Goal: Task Accomplishment & Management: Use online tool/utility

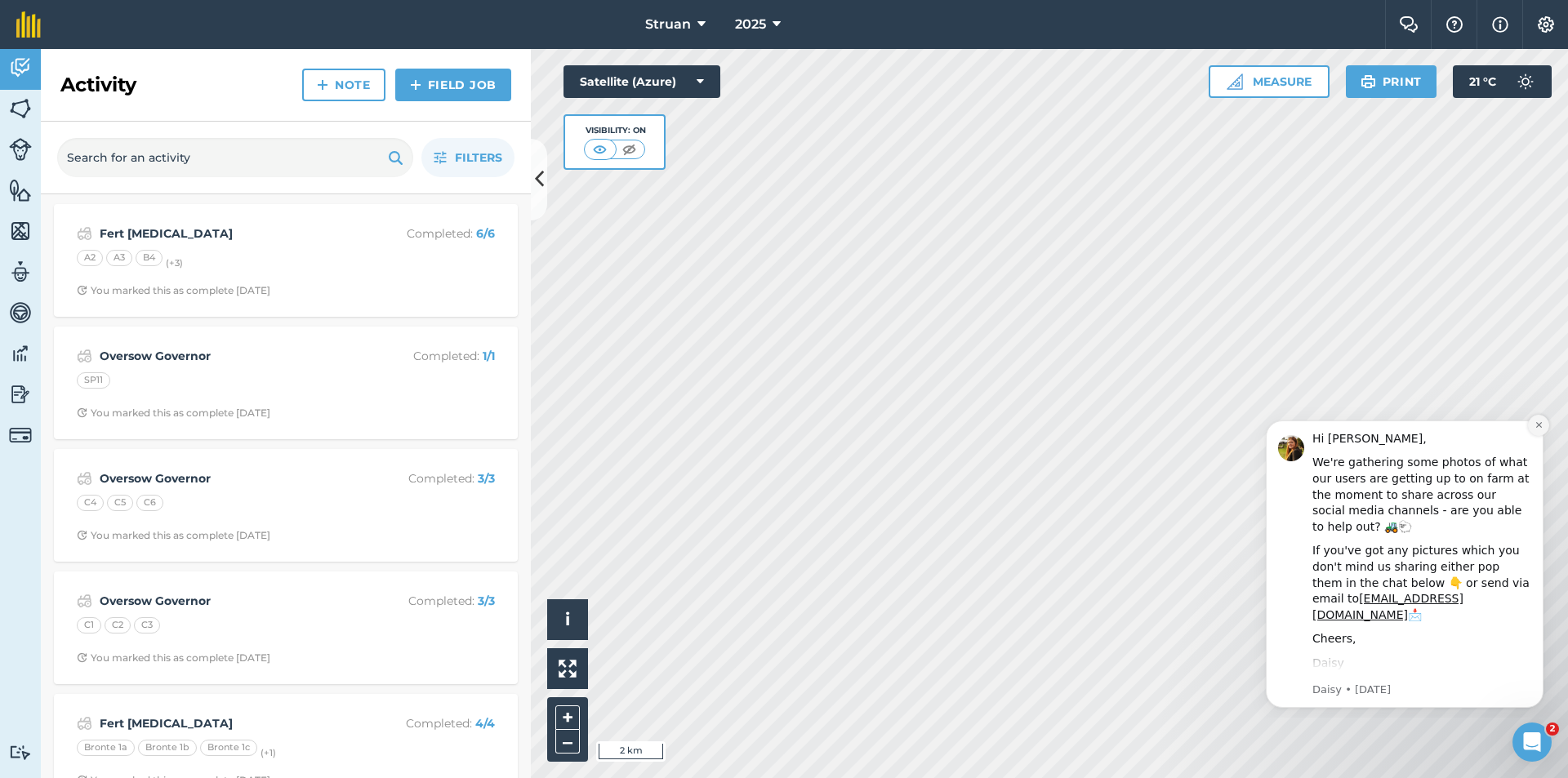
click at [1538, 424] on icon "Dismiss notification" at bounding box center [1538, 425] width 6 height 6
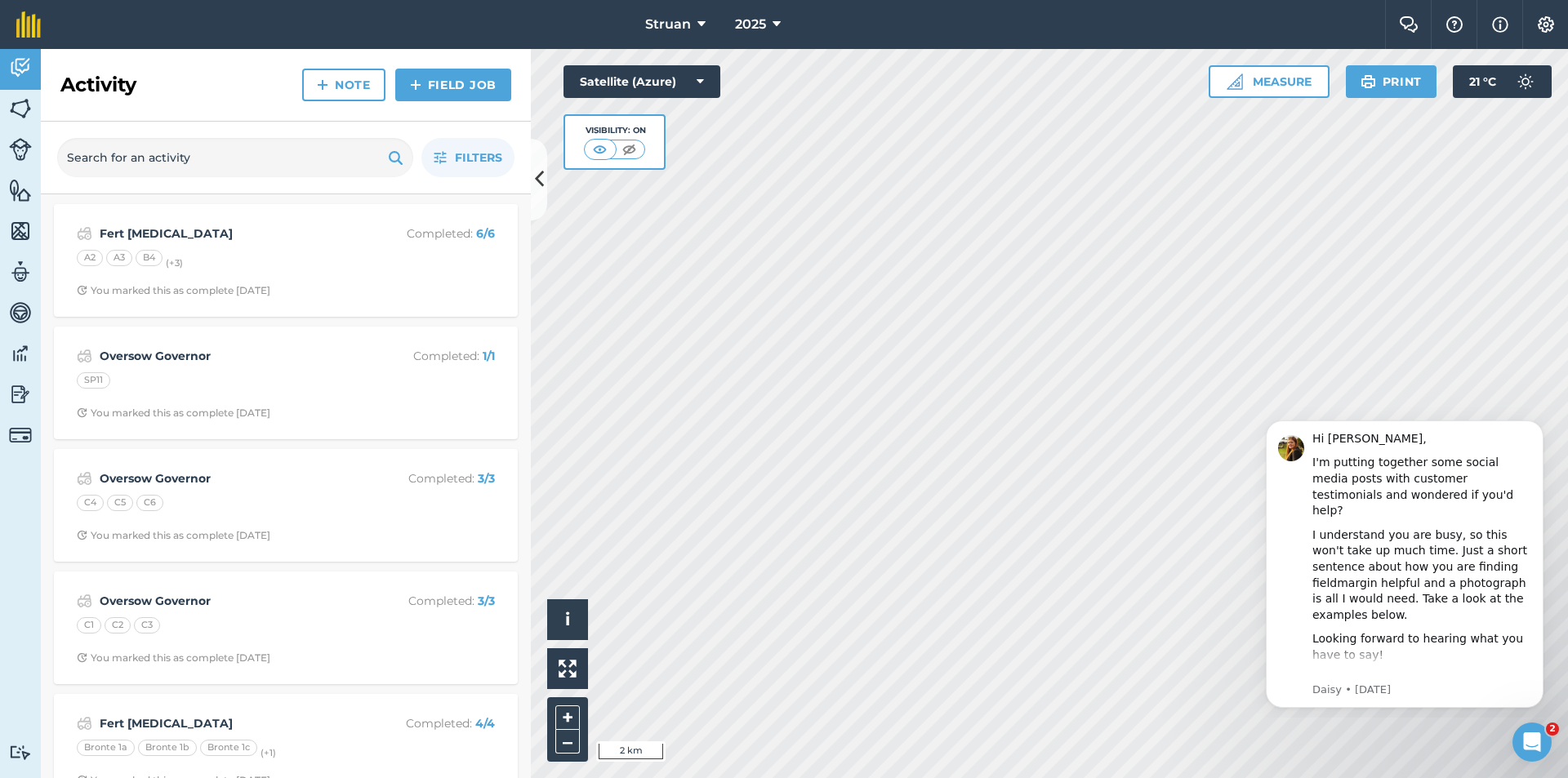
click at [1538, 424] on icon "Dismiss notification" at bounding box center [1538, 425] width 5 height 5
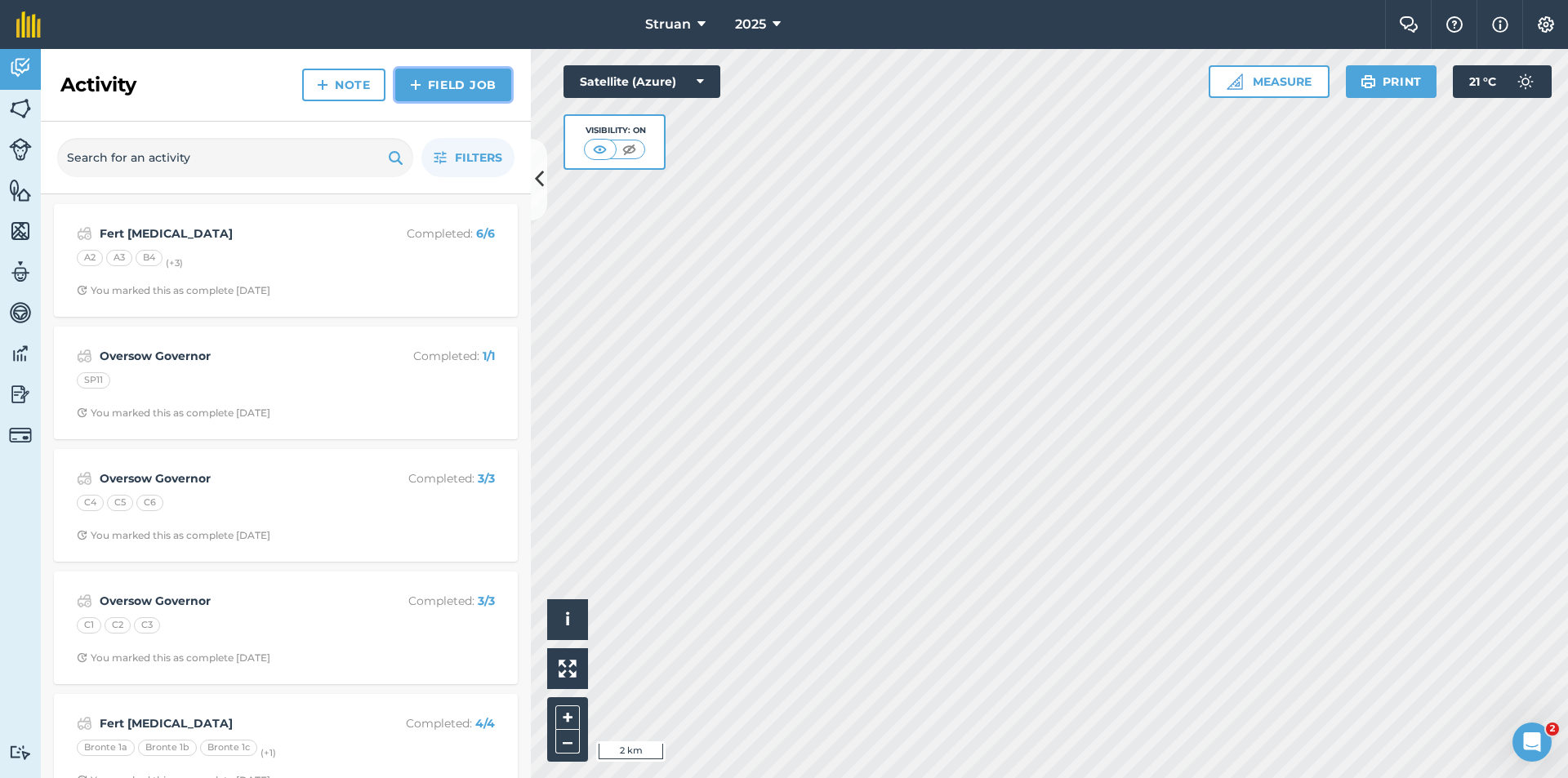
click at [472, 81] on link "Field Job" at bounding box center [453, 84] width 116 height 33
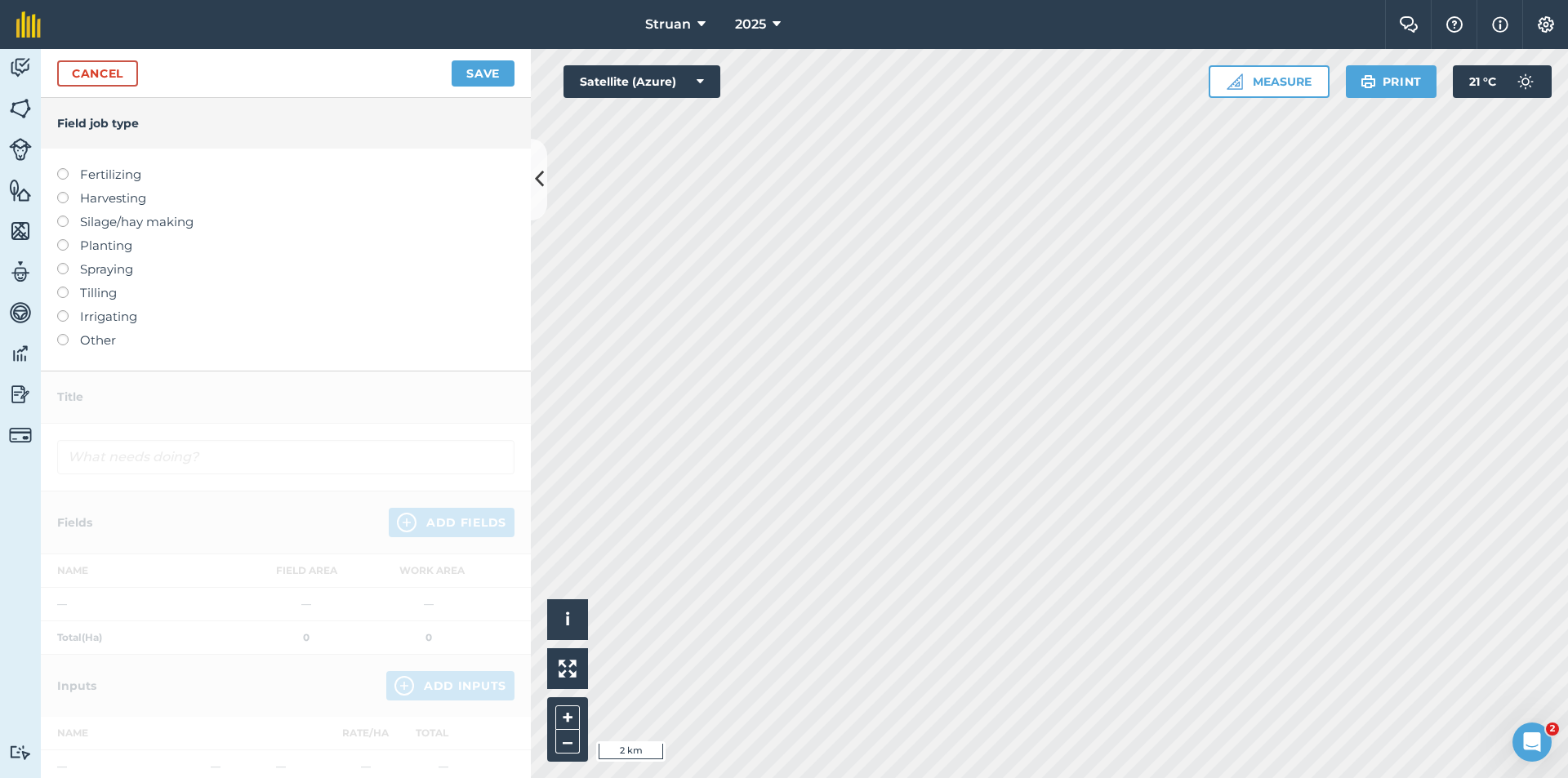
click at [114, 174] on label "Fertilizing" at bounding box center [286, 174] width 458 height 20
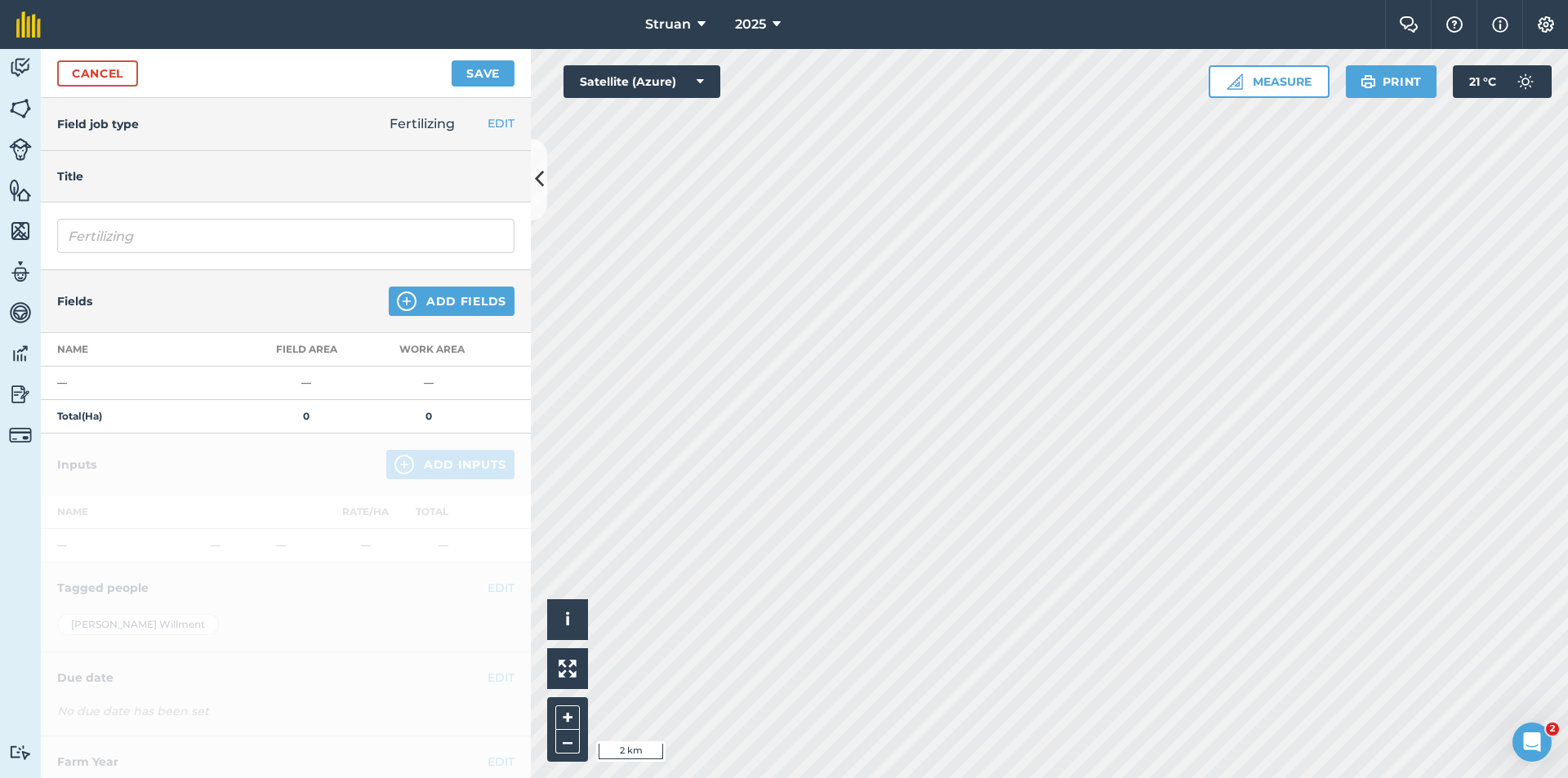
click at [167, 304] on div "Fields Add Fields" at bounding box center [285, 301] width 491 height 62
click at [197, 234] on input "Fertilizing" at bounding box center [286, 236] width 458 height 35
type input "F"
type input "Fert [MEDICAL_DATA]"
click at [402, 298] on img at bounding box center [407, 301] width 20 height 20
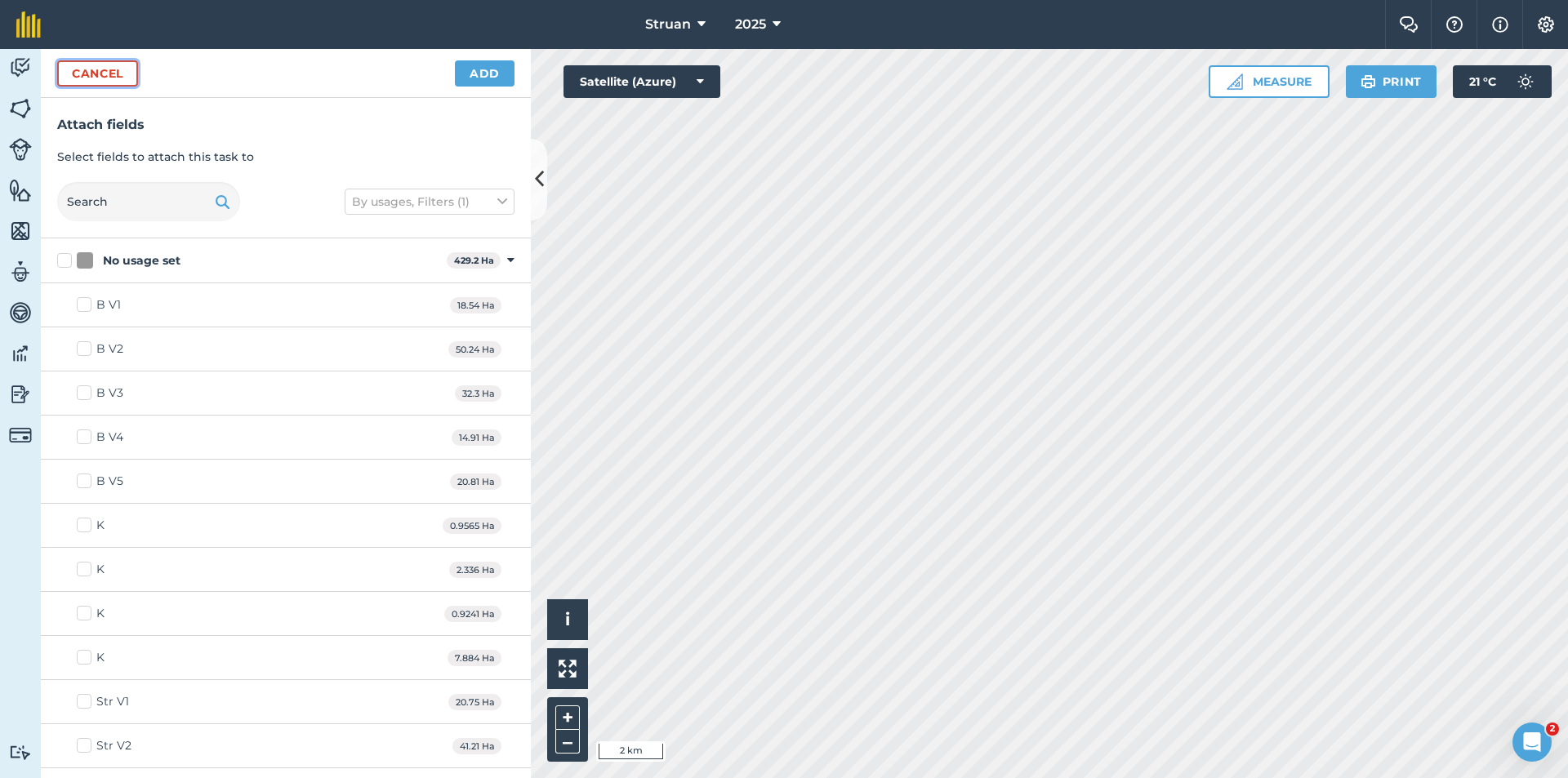
click at [110, 70] on button "Cancel" at bounding box center [98, 73] width 81 height 26
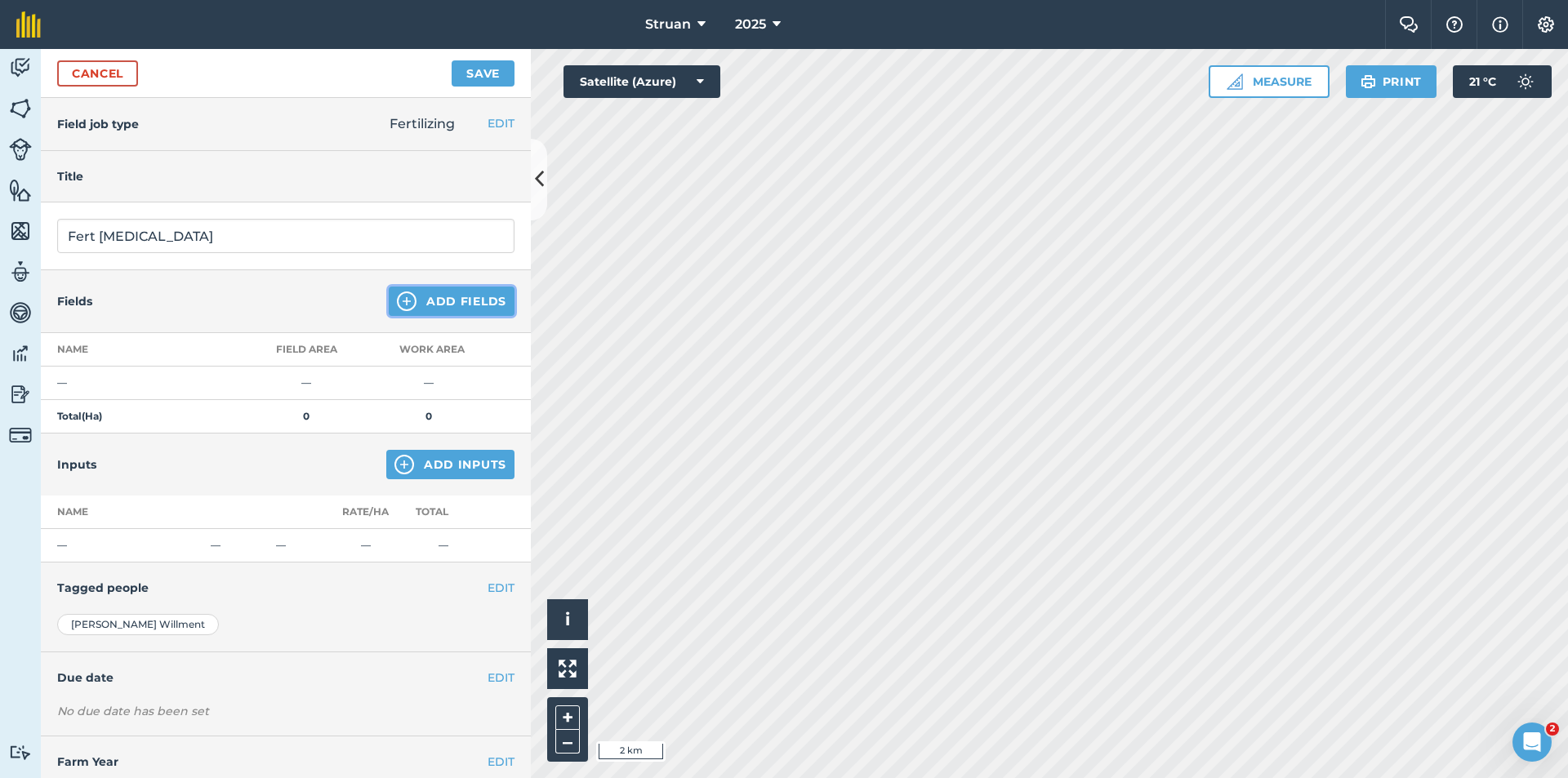
click at [417, 299] on button "Add Fields" at bounding box center [451, 301] width 126 height 30
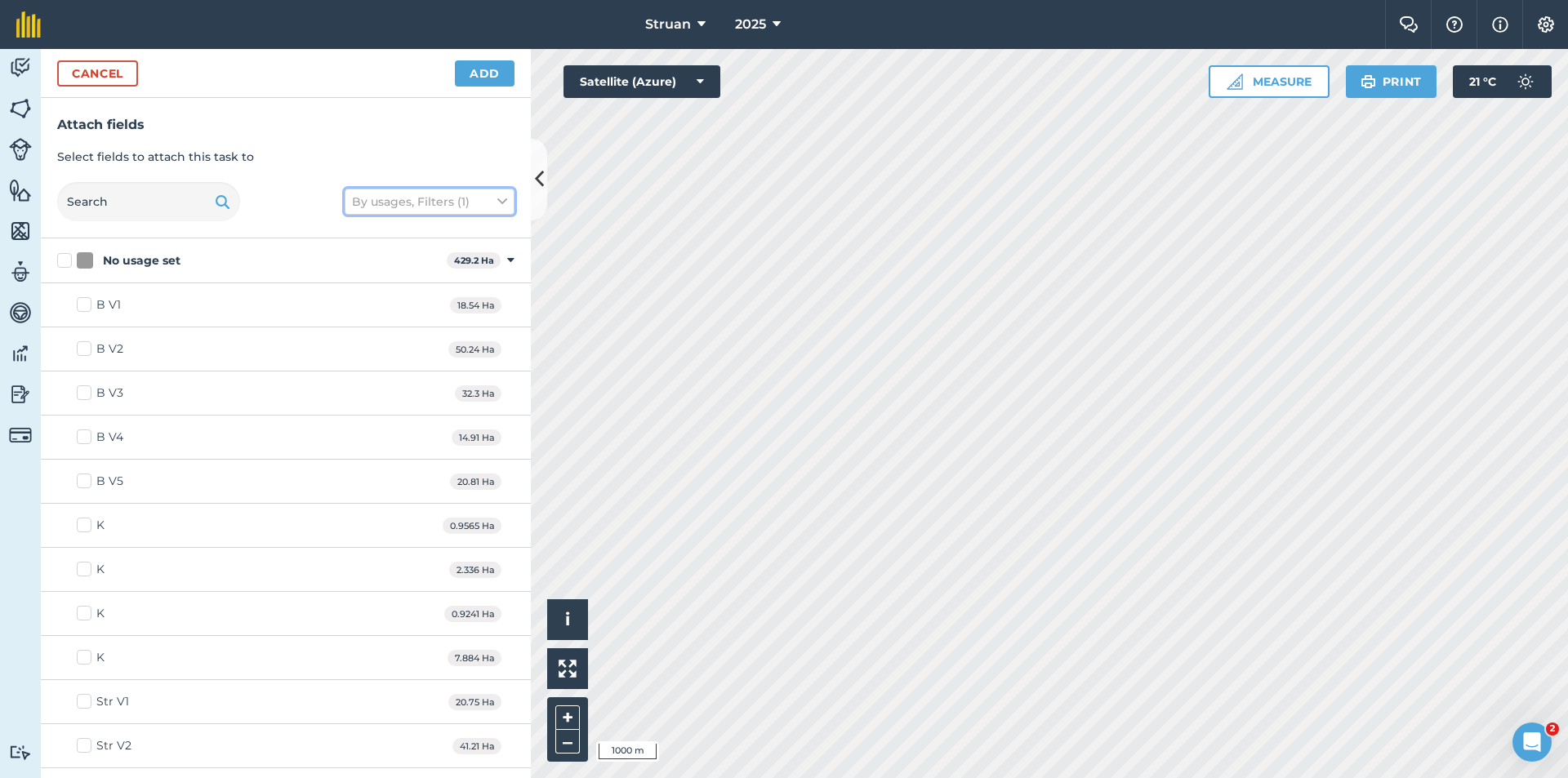
click at [500, 206] on icon at bounding box center [503, 202] width 10 height 18
click at [500, 205] on icon at bounding box center [503, 202] width 10 height 18
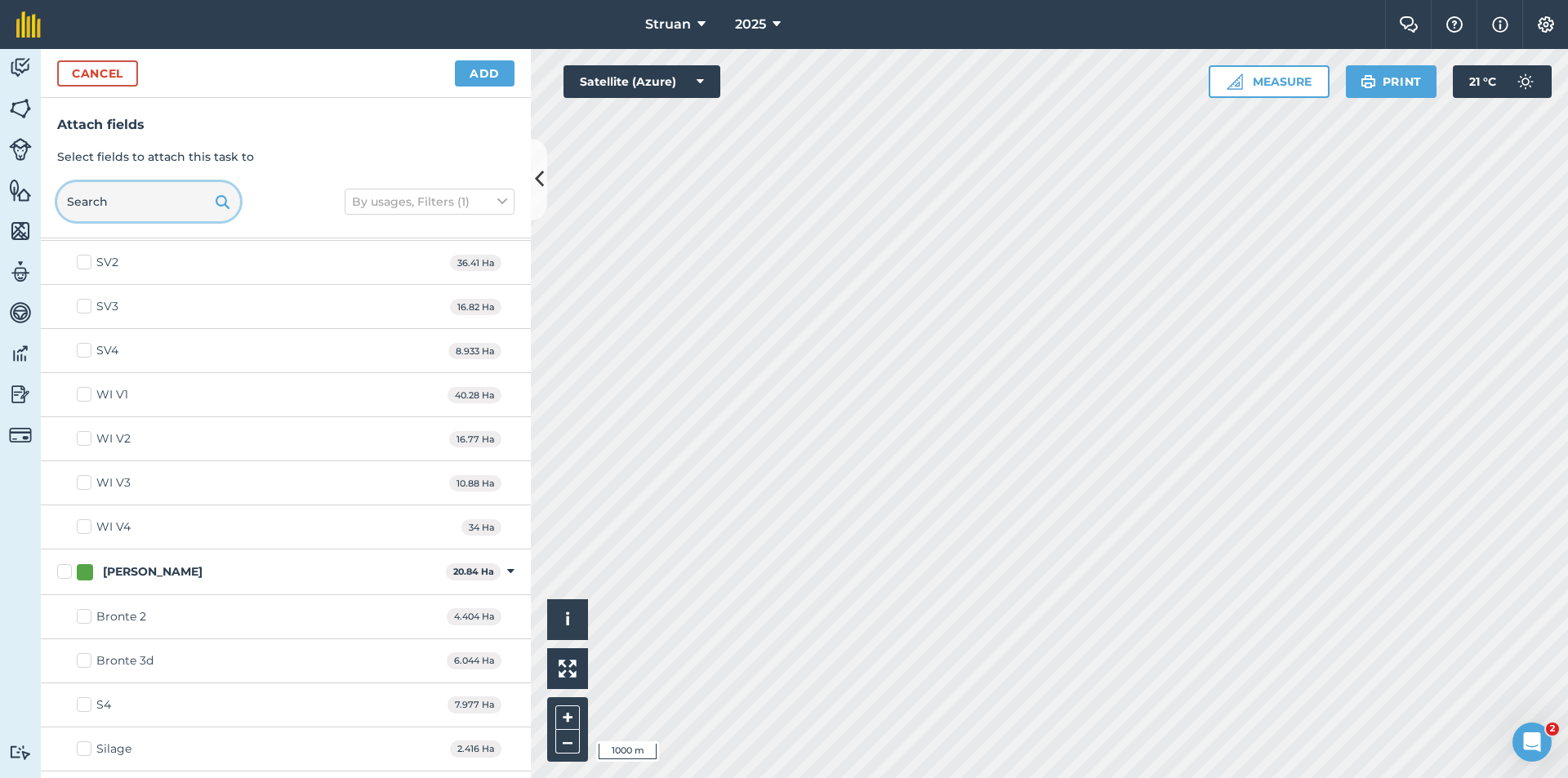
click at [171, 203] on input "text" at bounding box center [149, 202] width 183 height 40
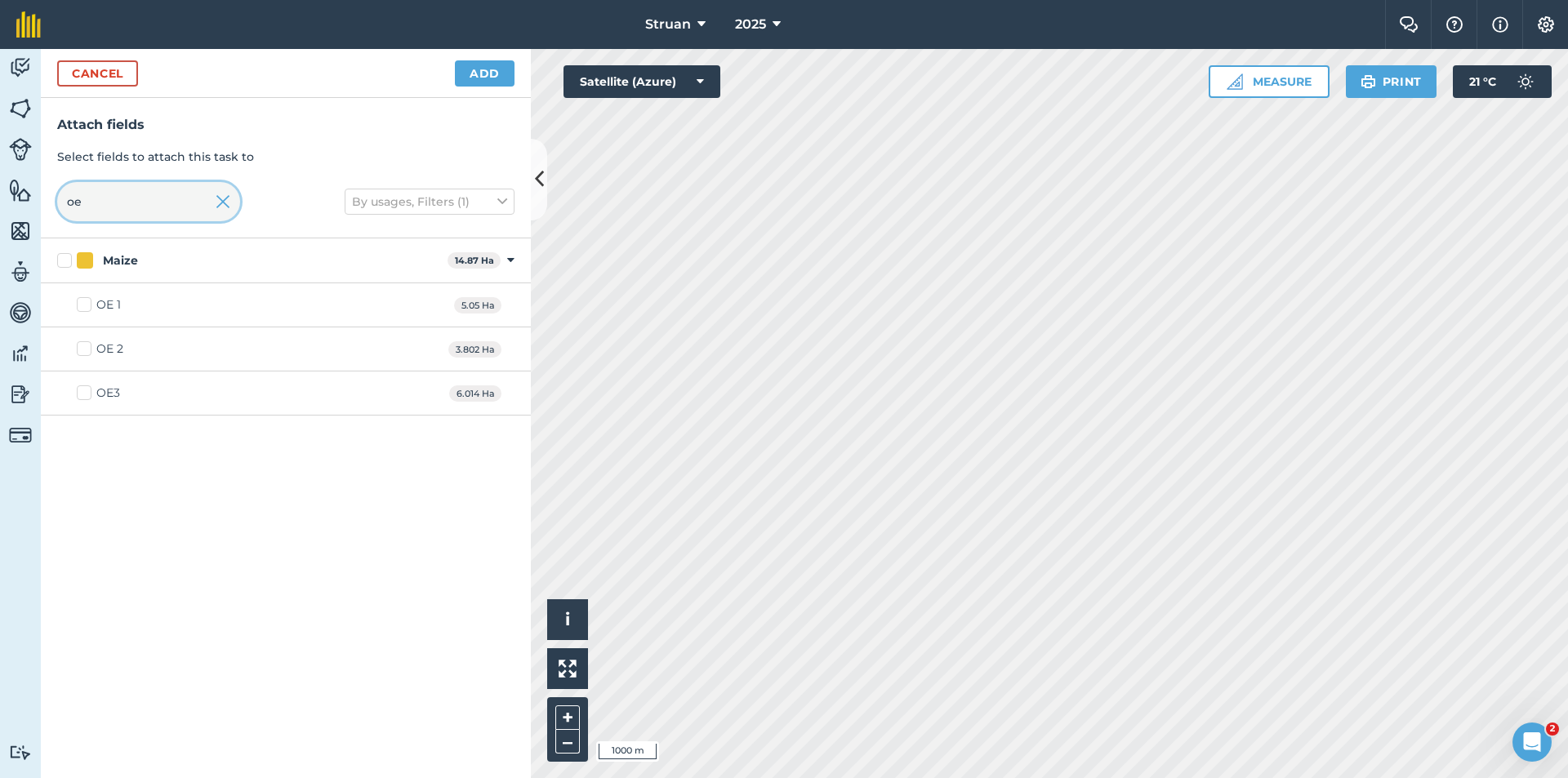
type input "oe"
click at [133, 351] on div "OE 2 3.802 Ha" at bounding box center [285, 349] width 491 height 45
click at [87, 350] on label "OE 2" at bounding box center [99, 349] width 47 height 17
click at [87, 350] on input "OE 2" at bounding box center [81, 346] width 11 height 11
checkbox input "true"
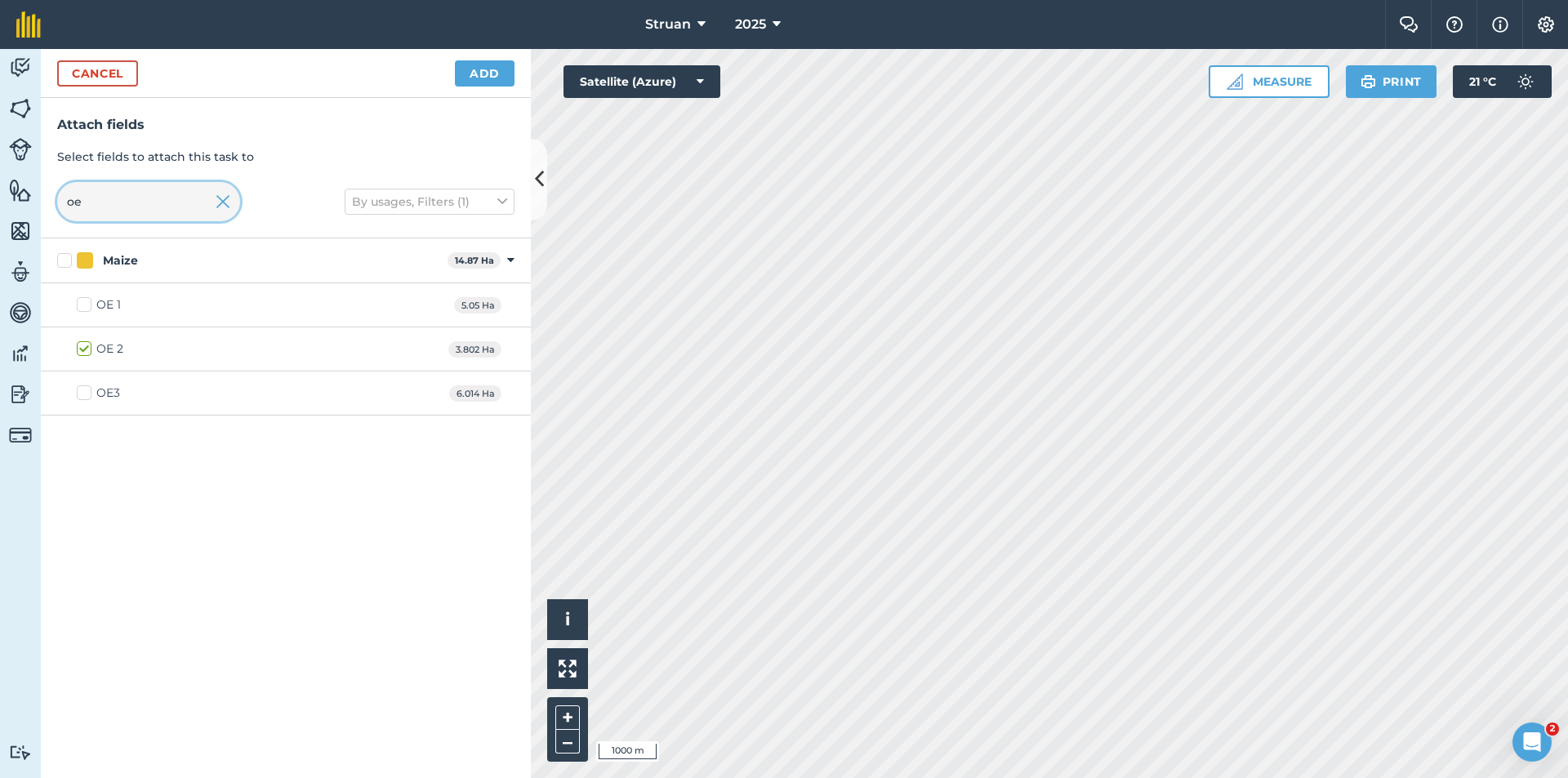
click at [114, 207] on input "oe" at bounding box center [149, 202] width 183 height 40
type input "o"
type input "sp"
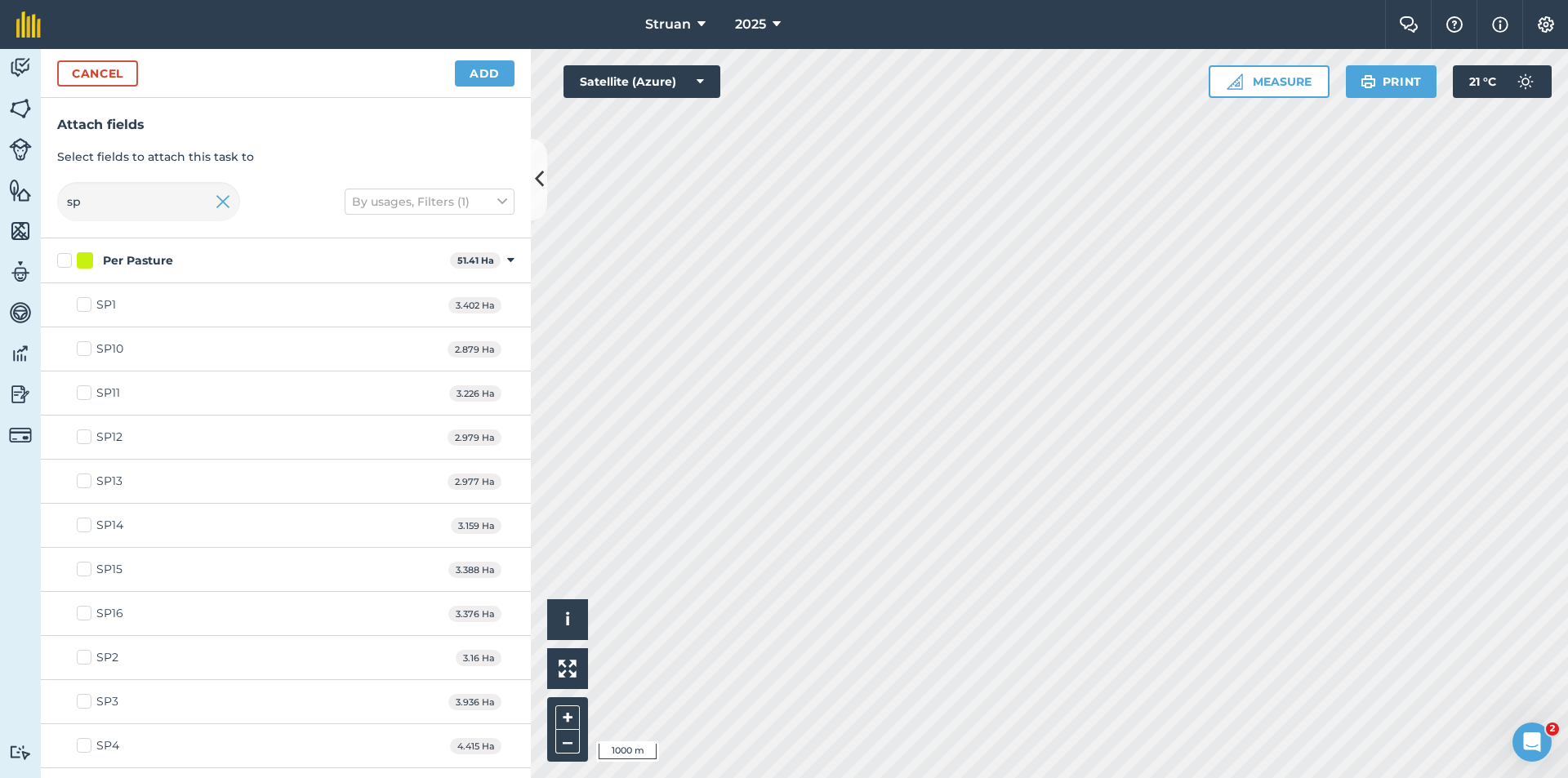
click at [86, 436] on label "SP12" at bounding box center [99, 437] width 46 height 17
click at [86, 436] on input "SP12" at bounding box center [81, 434] width 11 height 11
checkbox input "true"
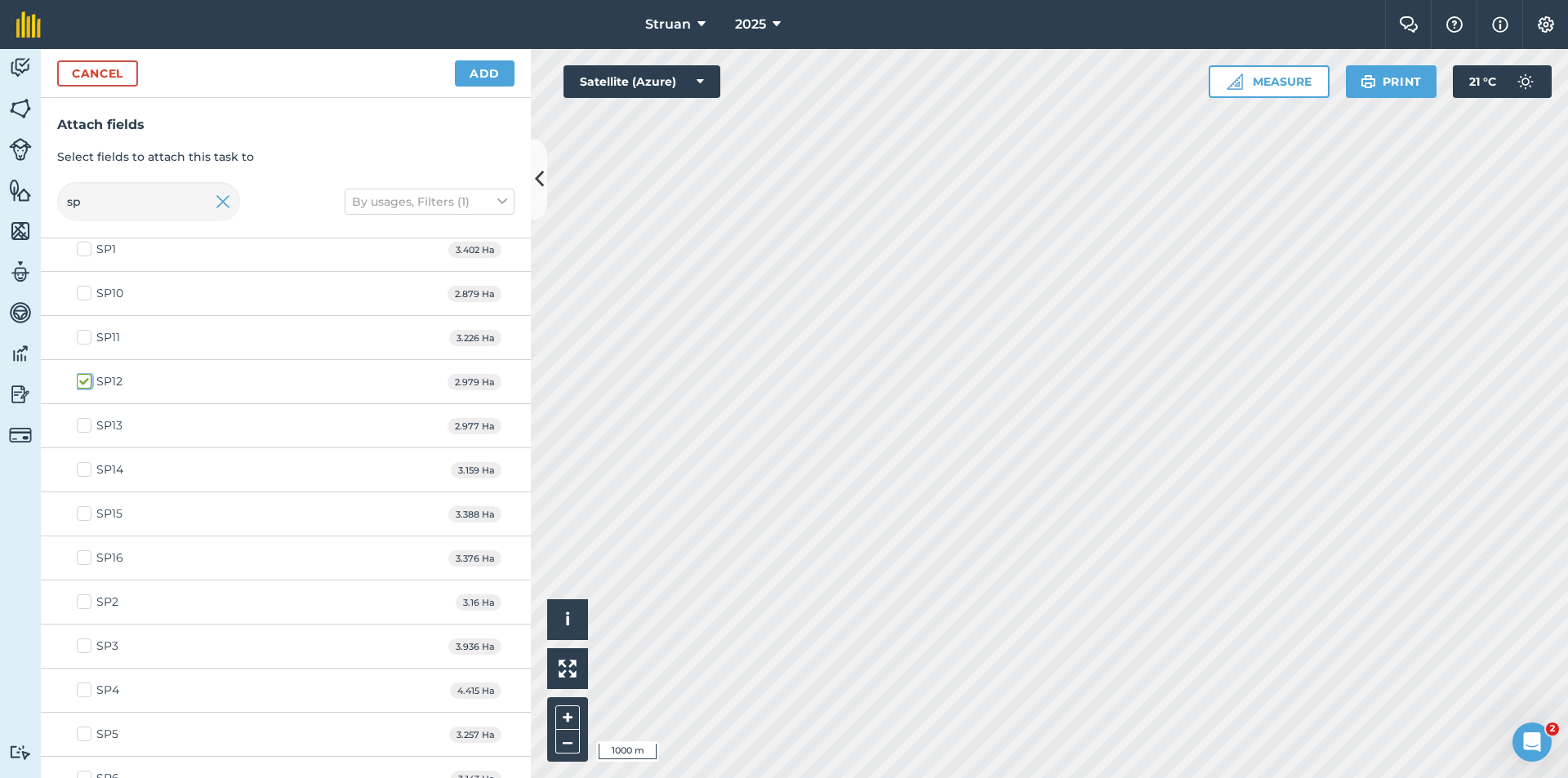
scroll to position [81, 0]
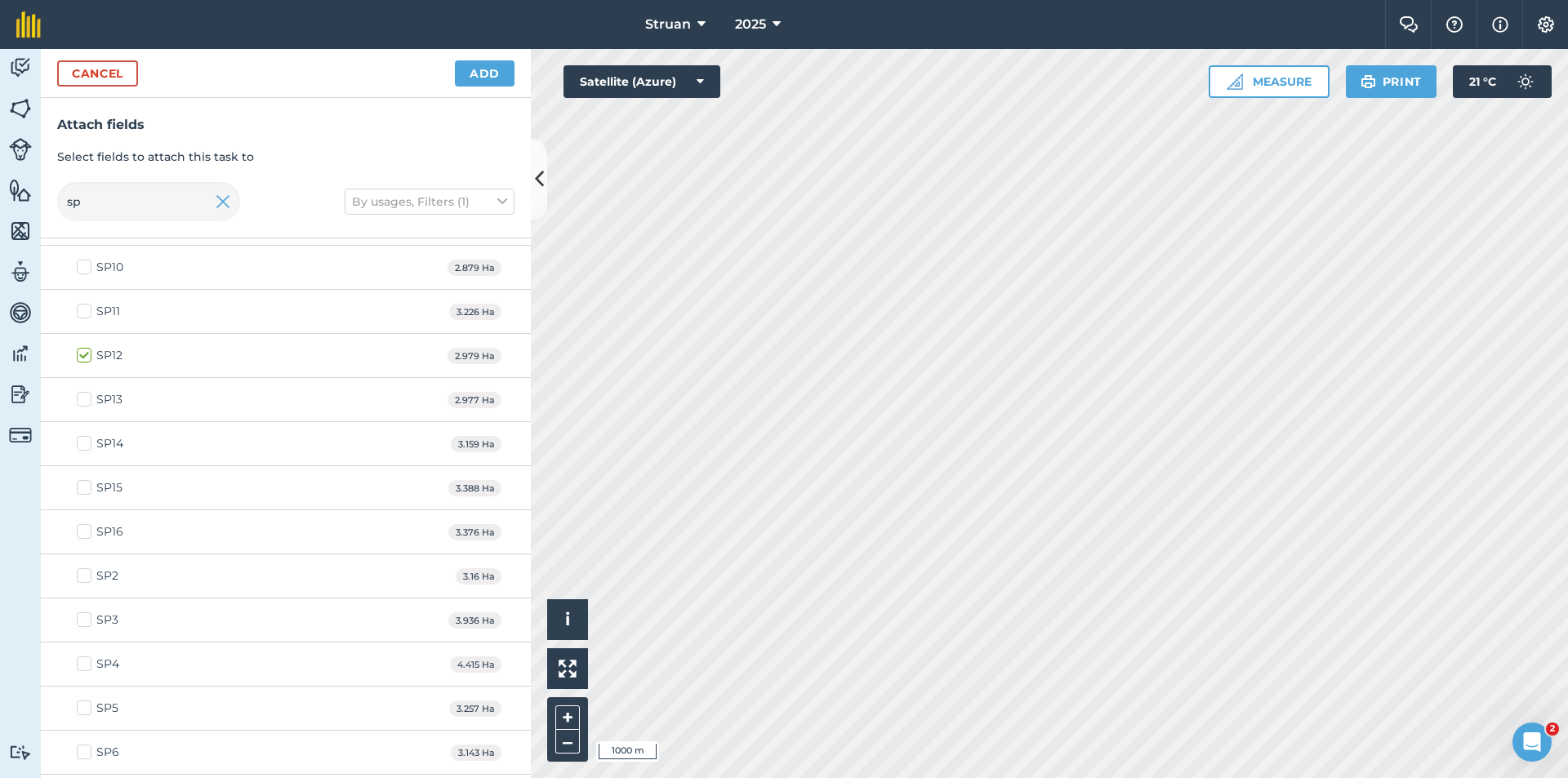
click at [83, 714] on label "SP5" at bounding box center [97, 708] width 42 height 17
click at [83, 711] on input "SP5" at bounding box center [81, 705] width 11 height 11
checkbox input "true"
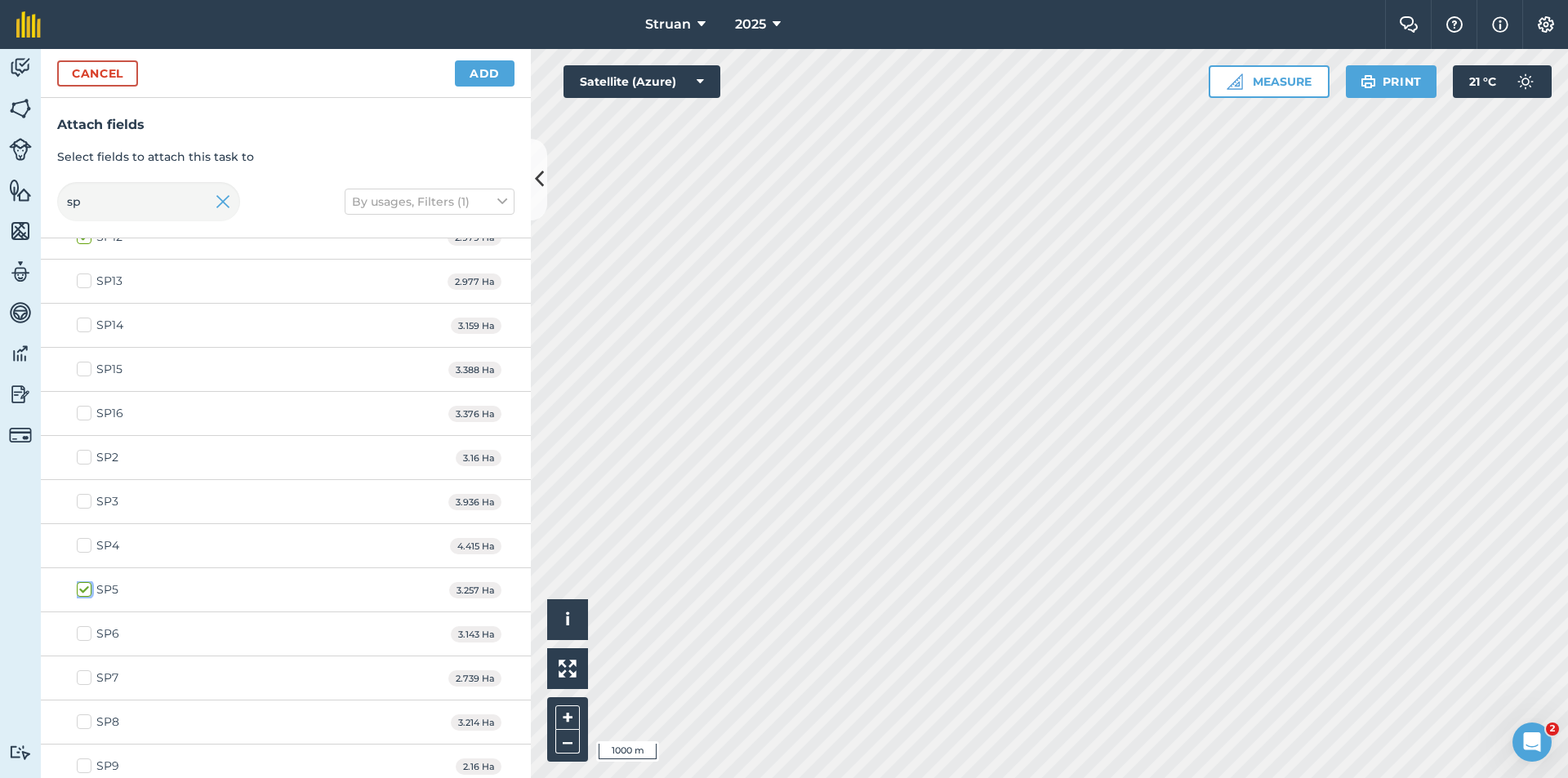
scroll to position [211, 0]
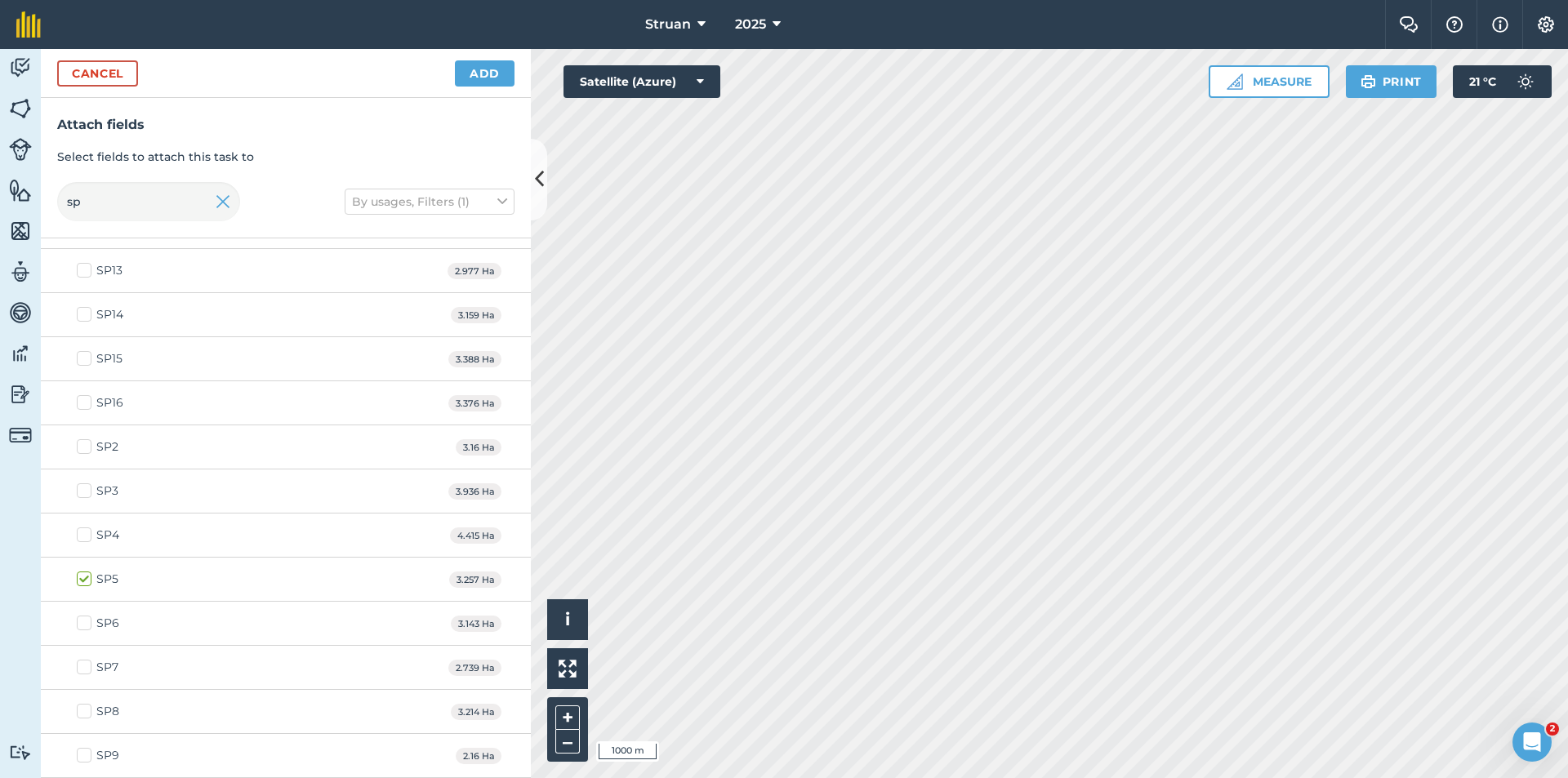
click at [89, 273] on label "SP13" at bounding box center [99, 271] width 46 height 17
click at [87, 273] on input "SP13" at bounding box center [81, 268] width 11 height 11
checkbox input "true"
click at [96, 203] on input "sp" at bounding box center [149, 202] width 183 height 40
type input "s"
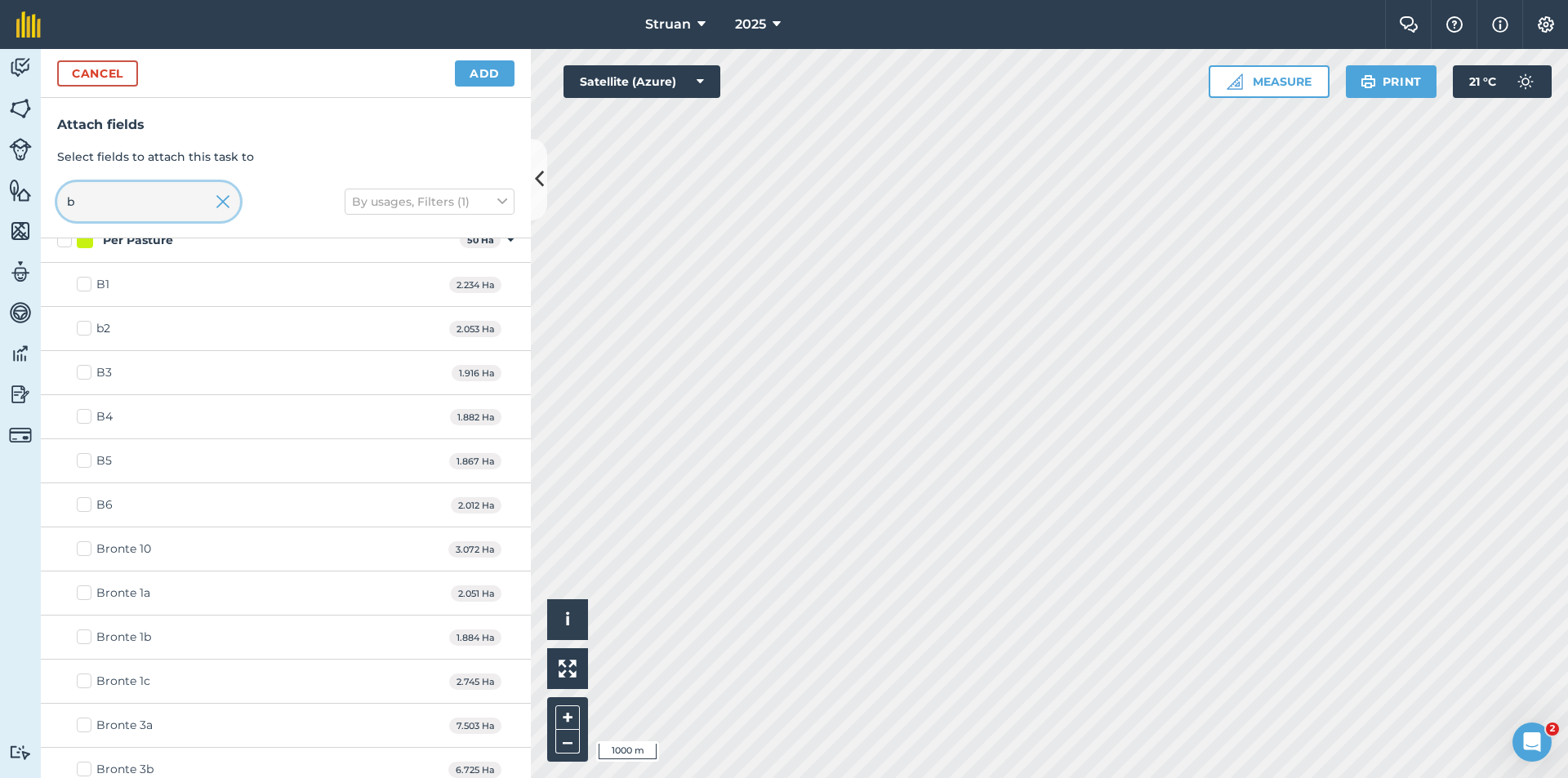
scroll to position [1260, 0]
type input "b"
click at [85, 330] on label "b2" at bounding box center [93, 330] width 34 height 17
click at [85, 330] on input "b2" at bounding box center [81, 327] width 11 height 11
checkbox input "true"
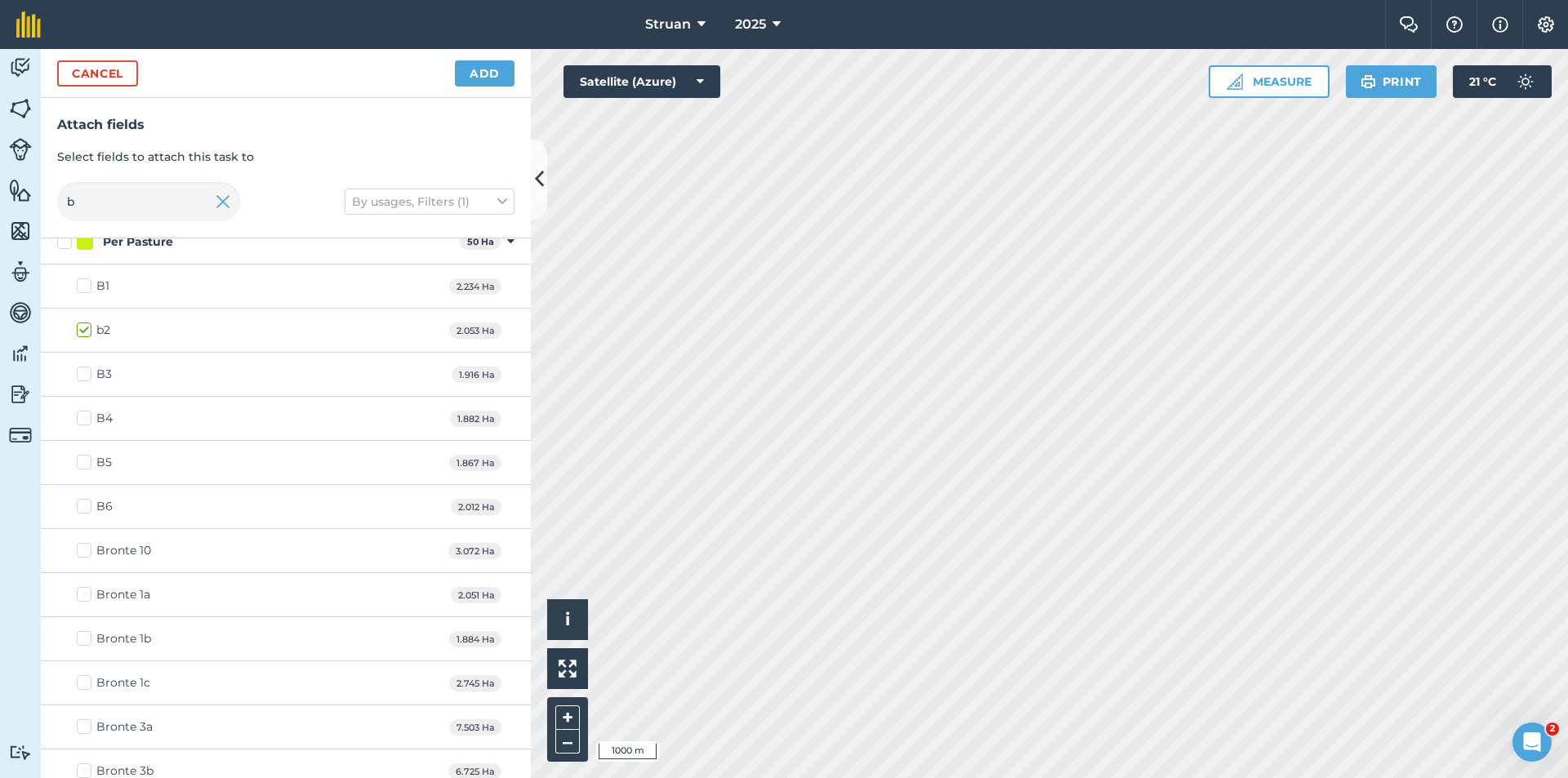
click at [84, 379] on label "B3" at bounding box center [93, 374] width 35 height 17
click at [84, 377] on input "B3" at bounding box center [81, 371] width 11 height 11
checkbox input "true"
click at [80, 290] on label "B1" at bounding box center [92, 285] width 33 height 17
click at [80, 288] on input "B1" at bounding box center [81, 282] width 11 height 11
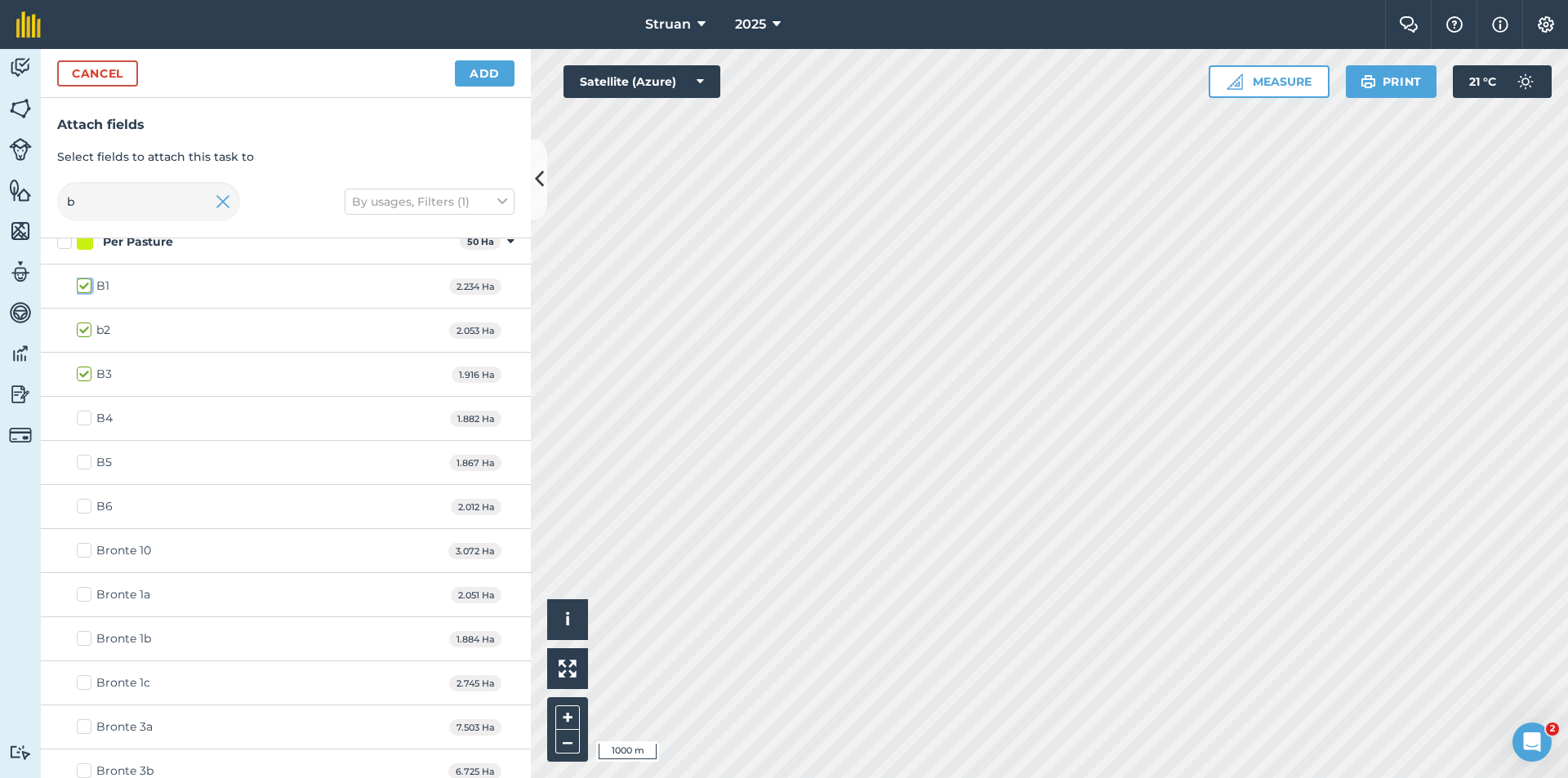
checkbox input "true"
click at [483, 76] on button "Add" at bounding box center [485, 73] width 59 height 26
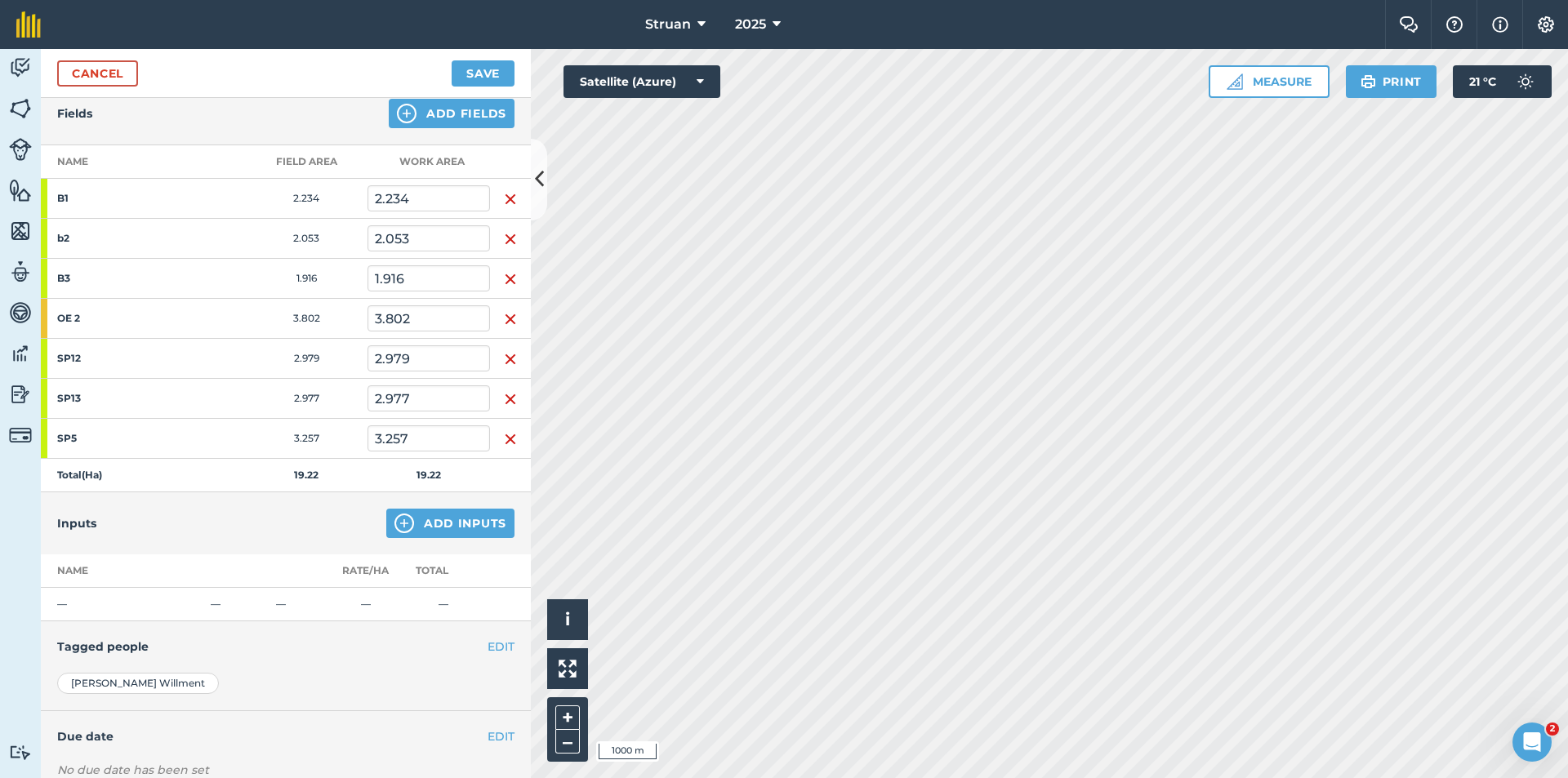
scroll to position [291, 0]
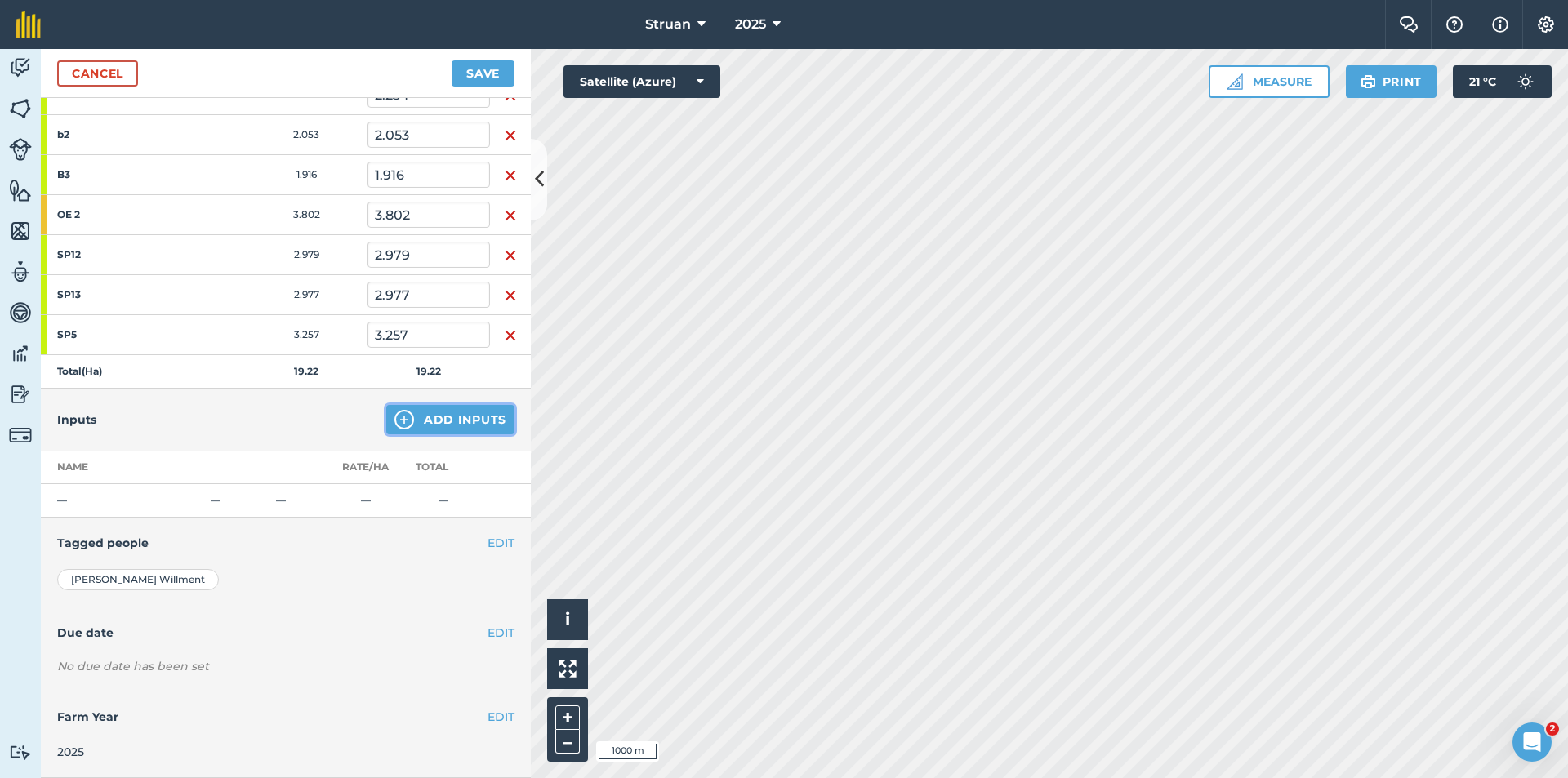
click at [439, 415] on button "Add Inputs" at bounding box center [450, 420] width 128 height 30
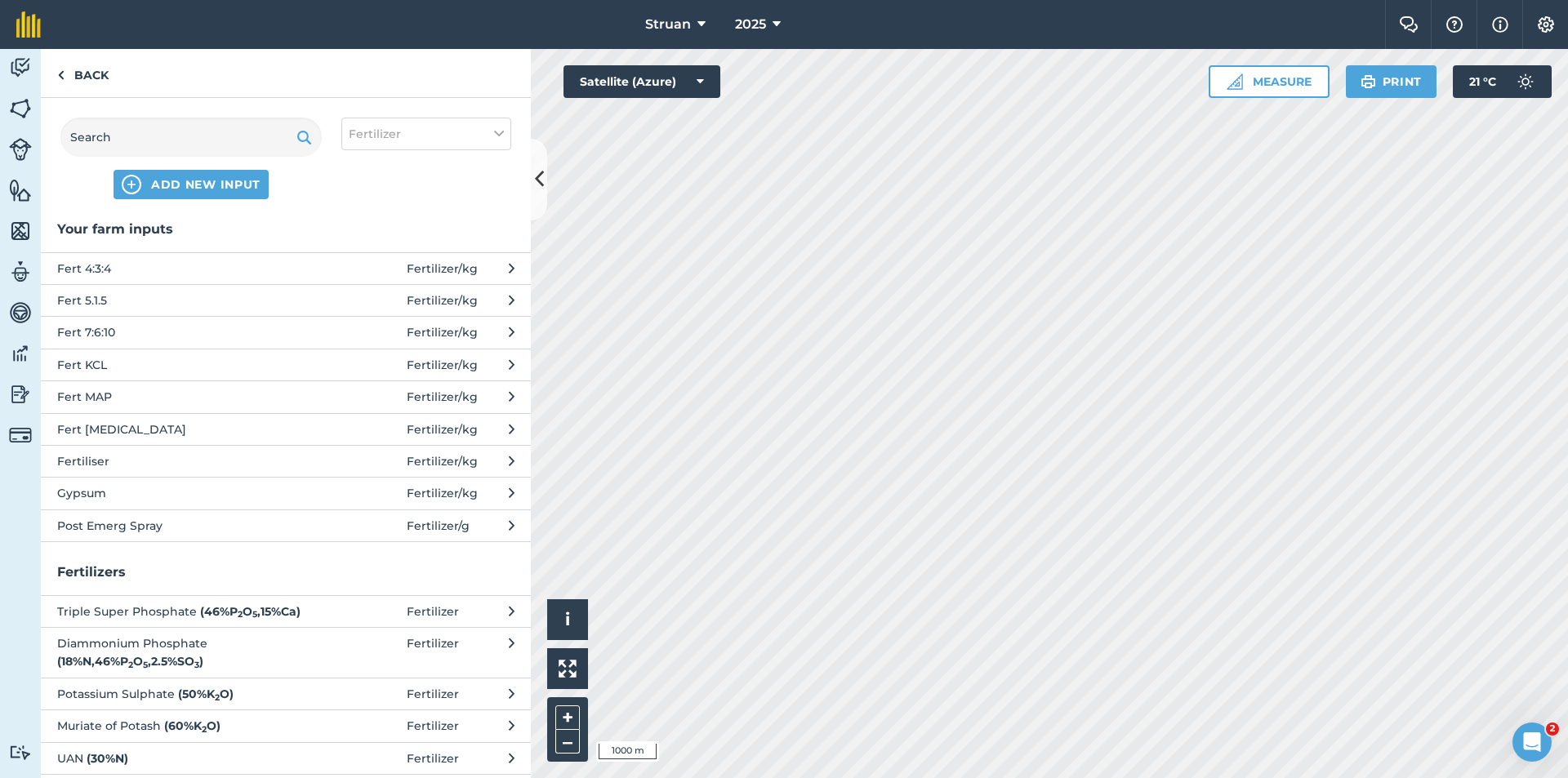
click at [202, 425] on span "Fert [MEDICAL_DATA]" at bounding box center [191, 429] width 268 height 18
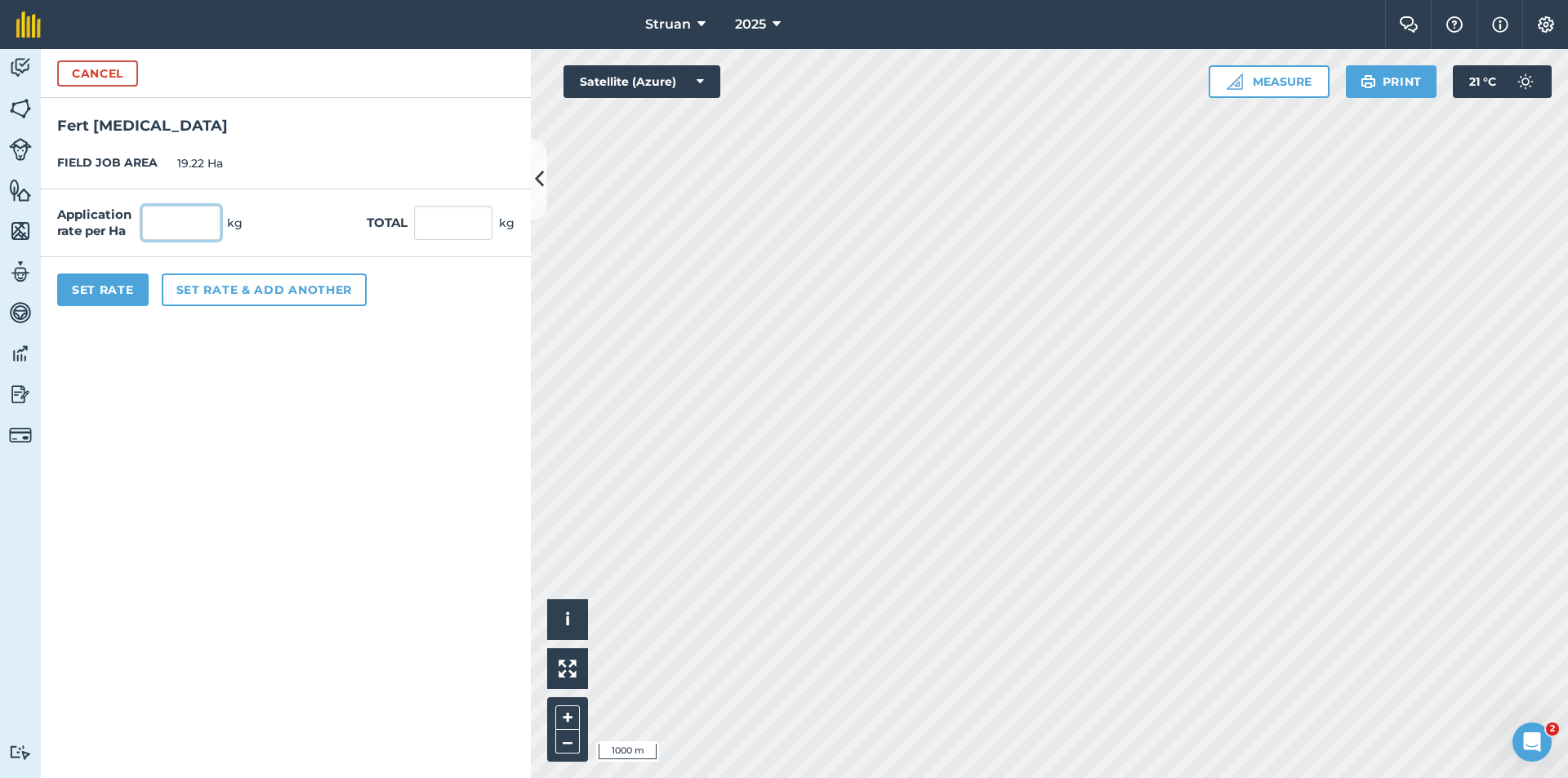
click at [188, 222] on input "text" at bounding box center [180, 223] width 78 height 35
type input "0"
type input "90"
type input "1,729.8"
click at [119, 290] on button "Set Rate" at bounding box center [103, 289] width 91 height 33
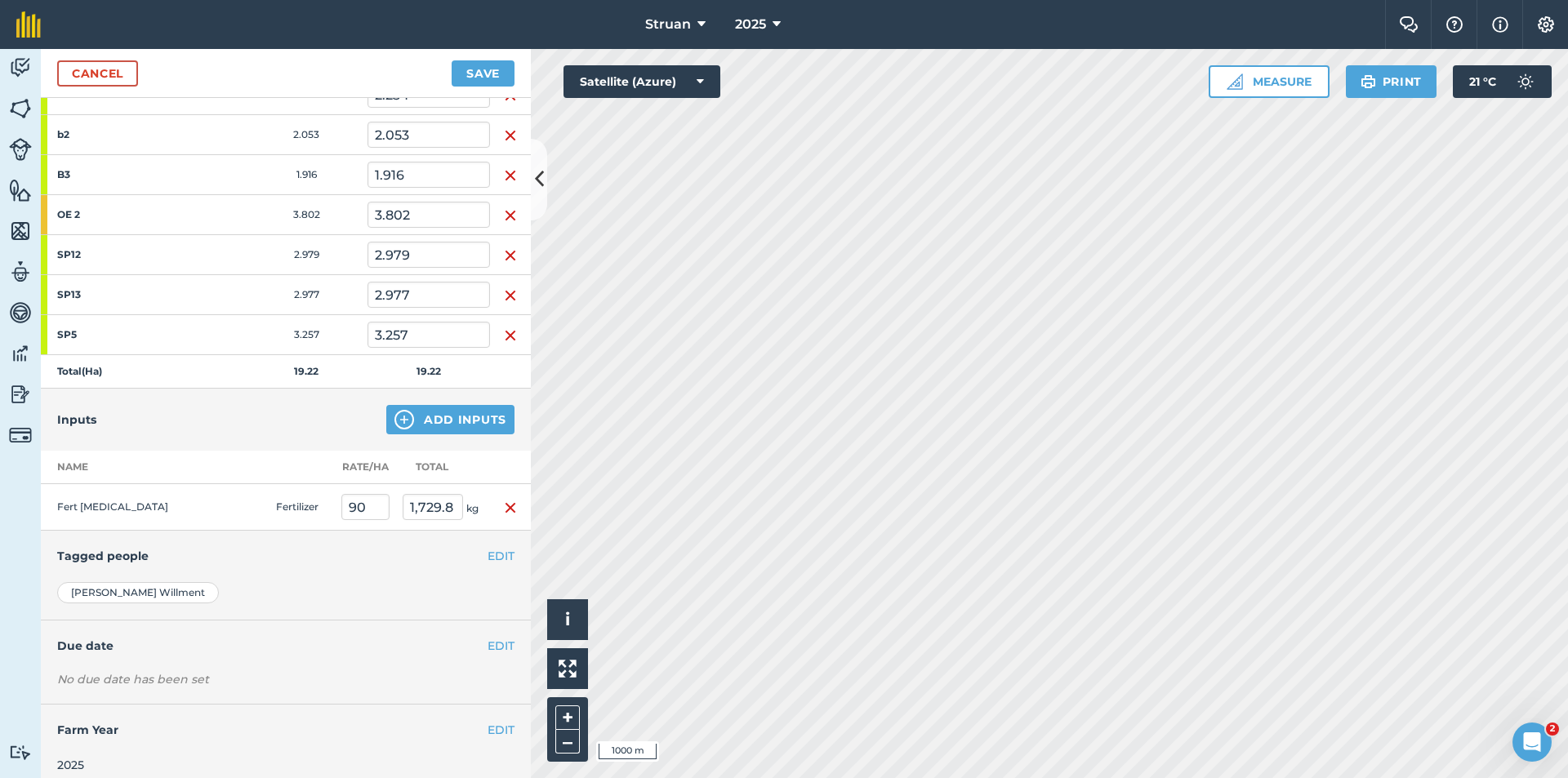
scroll to position [304, 0]
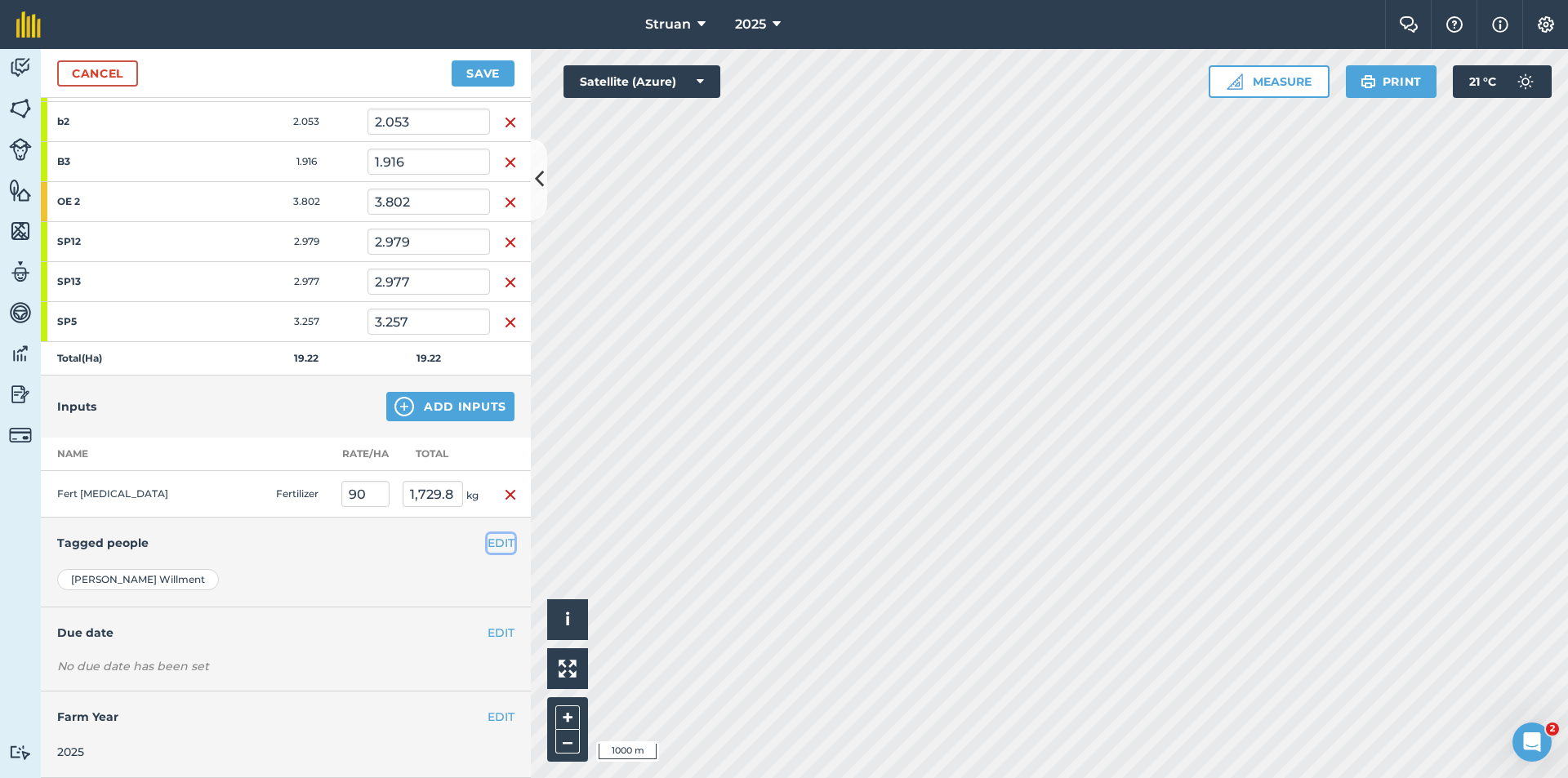
click at [489, 540] on button "EDIT" at bounding box center [501, 543] width 27 height 18
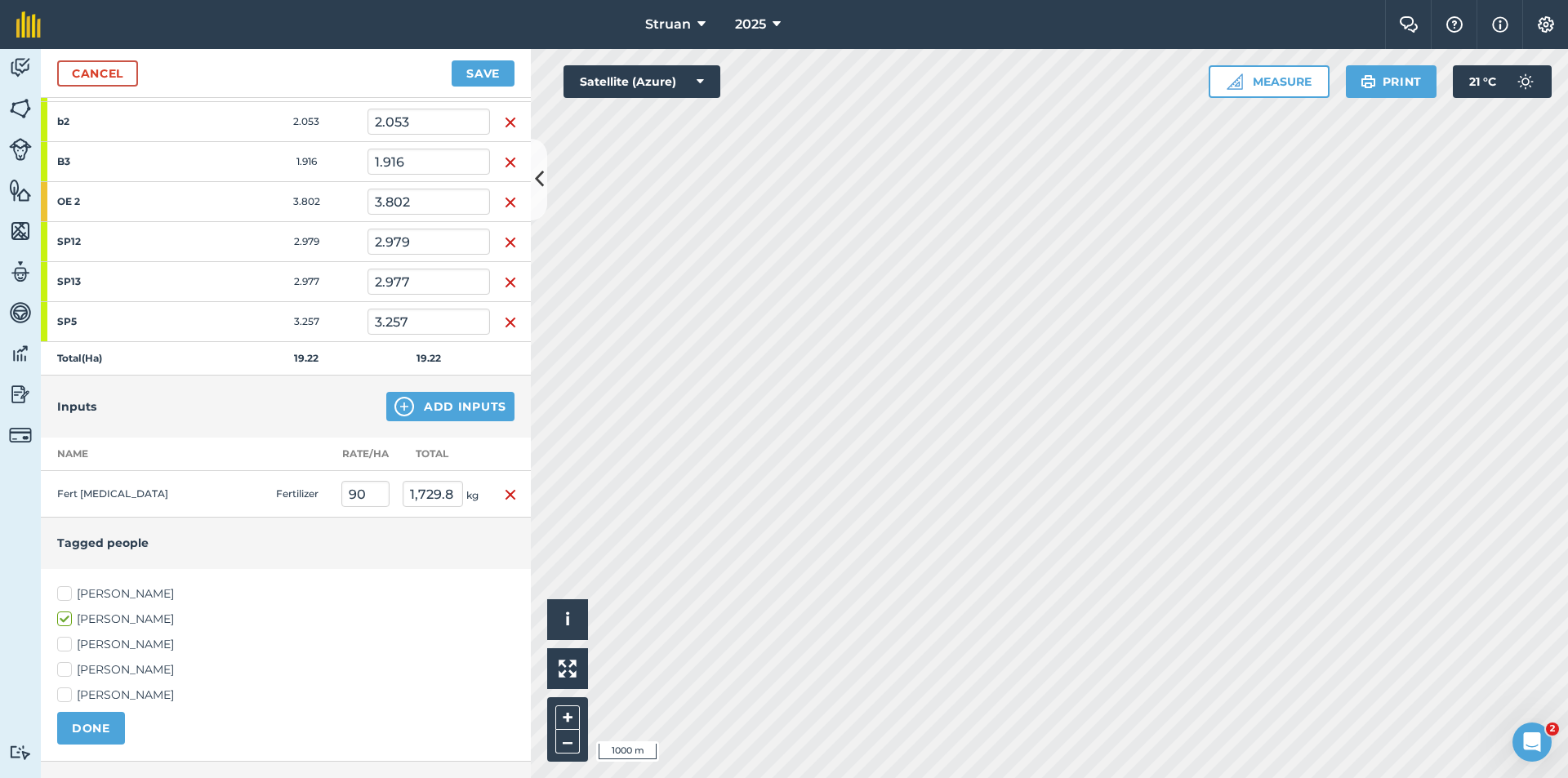
click at [67, 669] on label "[PERSON_NAME]" at bounding box center [286, 670] width 458 height 17
click at [67, 669] on input "[PERSON_NAME]" at bounding box center [62, 667] width 11 height 11
checkbox input "true"
click at [67, 694] on label "[PERSON_NAME]" at bounding box center [286, 695] width 458 height 17
click at [67, 694] on input "[PERSON_NAME]" at bounding box center [62, 692] width 11 height 11
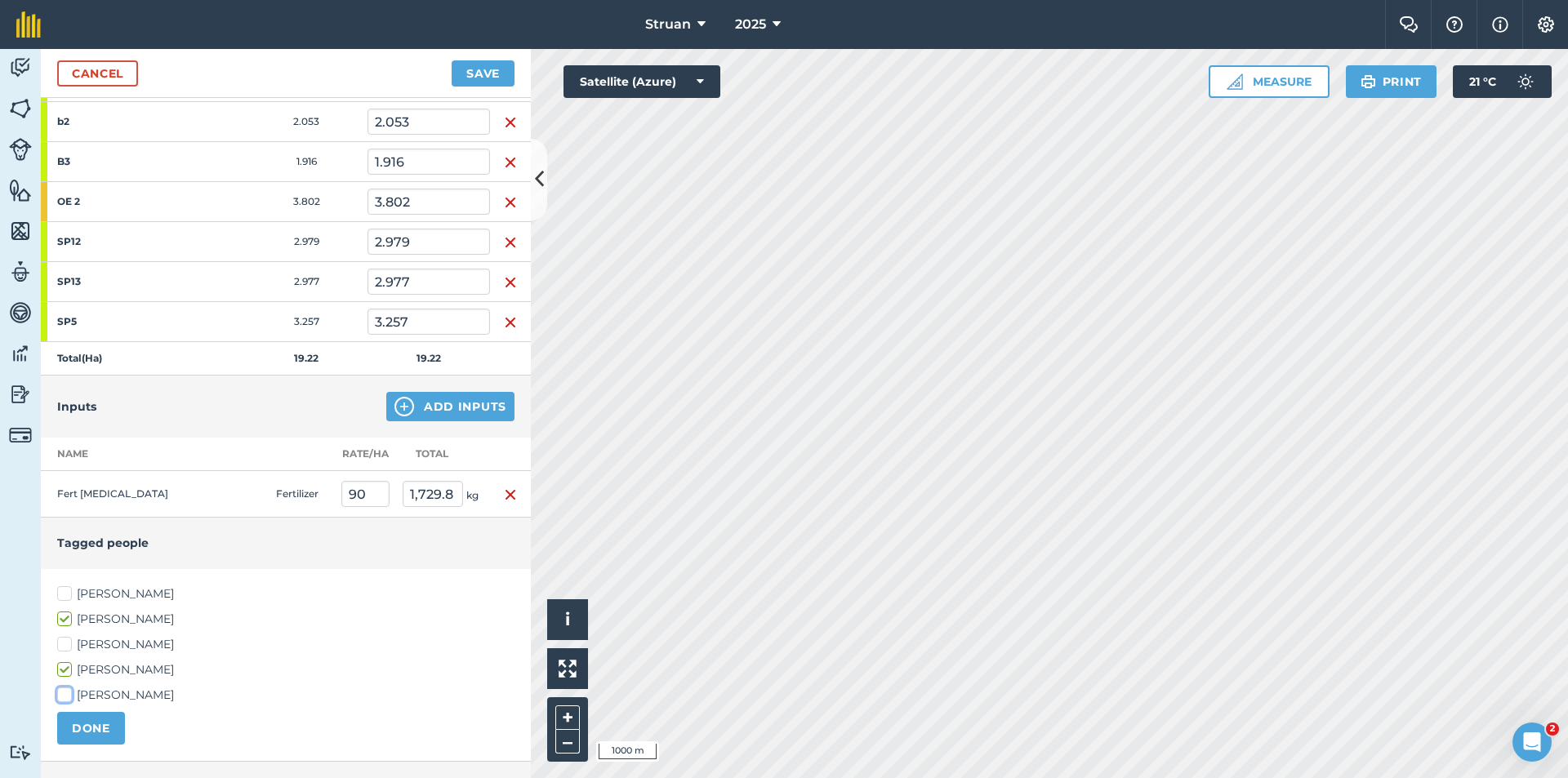
checkbox input "true"
click at [79, 719] on button "DONE" at bounding box center [91, 728] width 67 height 33
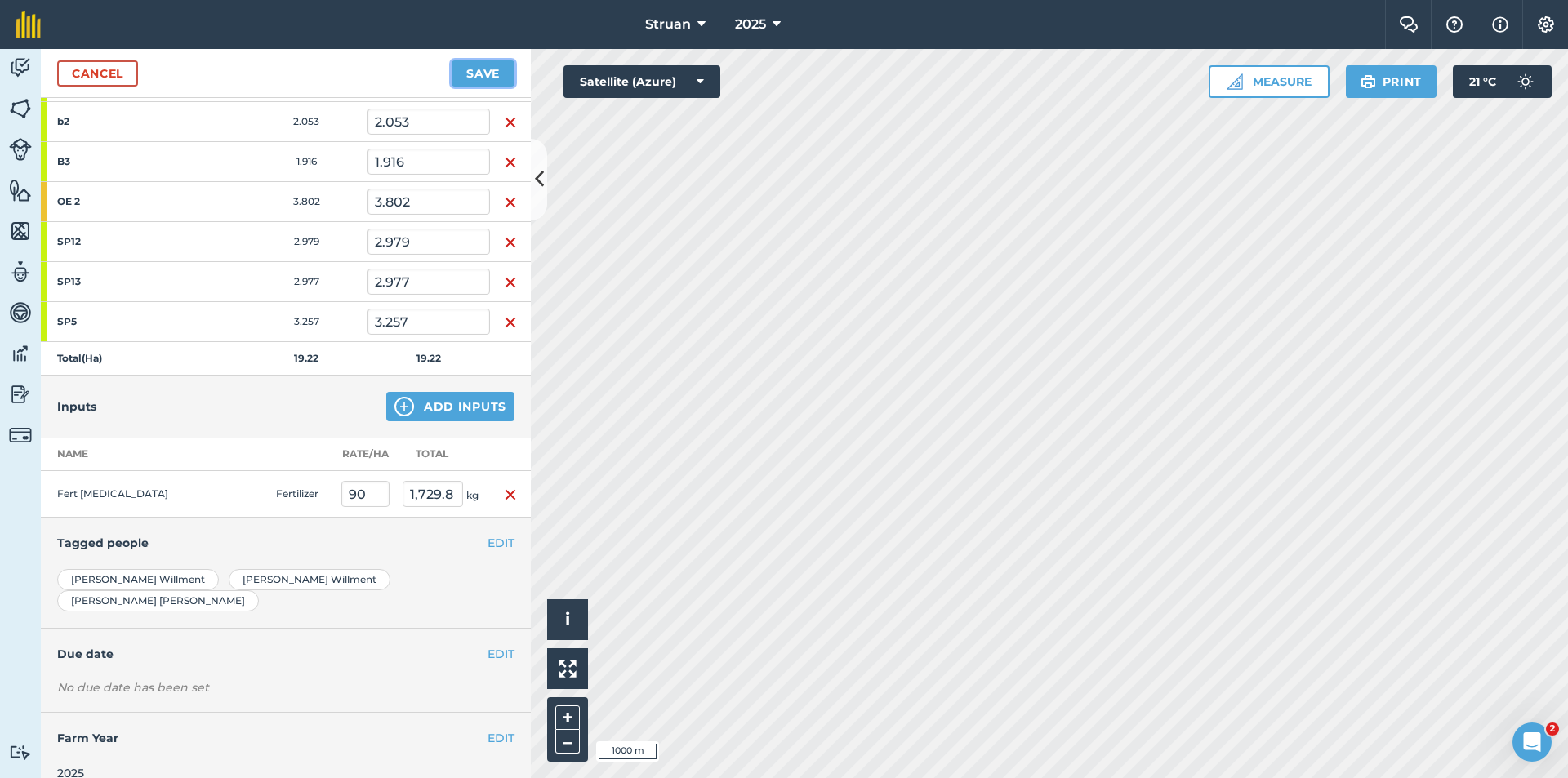
click at [493, 72] on button "Save" at bounding box center [483, 73] width 62 height 26
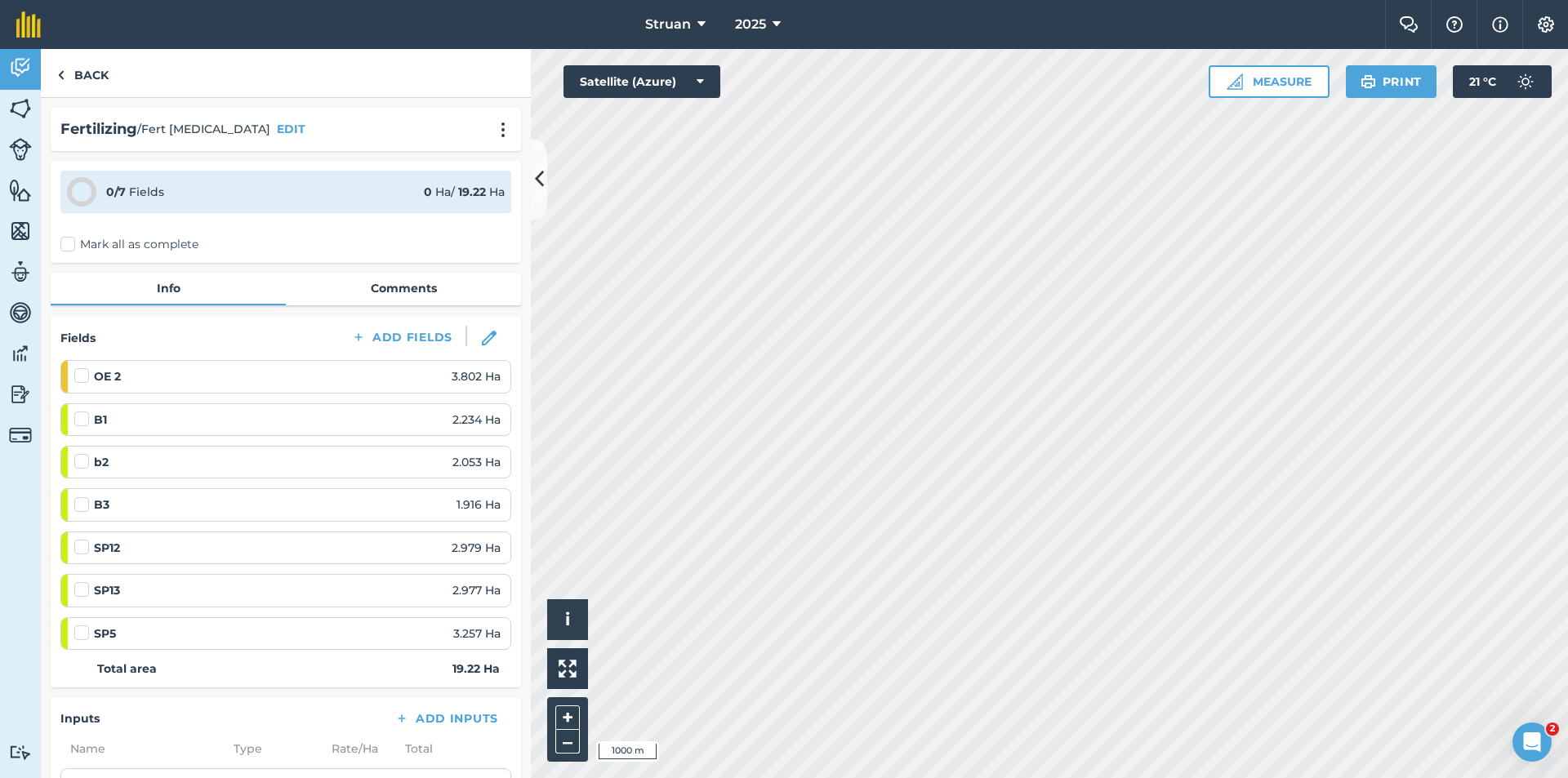
click at [65, 248] on label "Mark all as complete" at bounding box center [129, 244] width 138 height 17
click at [65, 247] on input "Mark all as complete" at bounding box center [65, 241] width 11 height 11
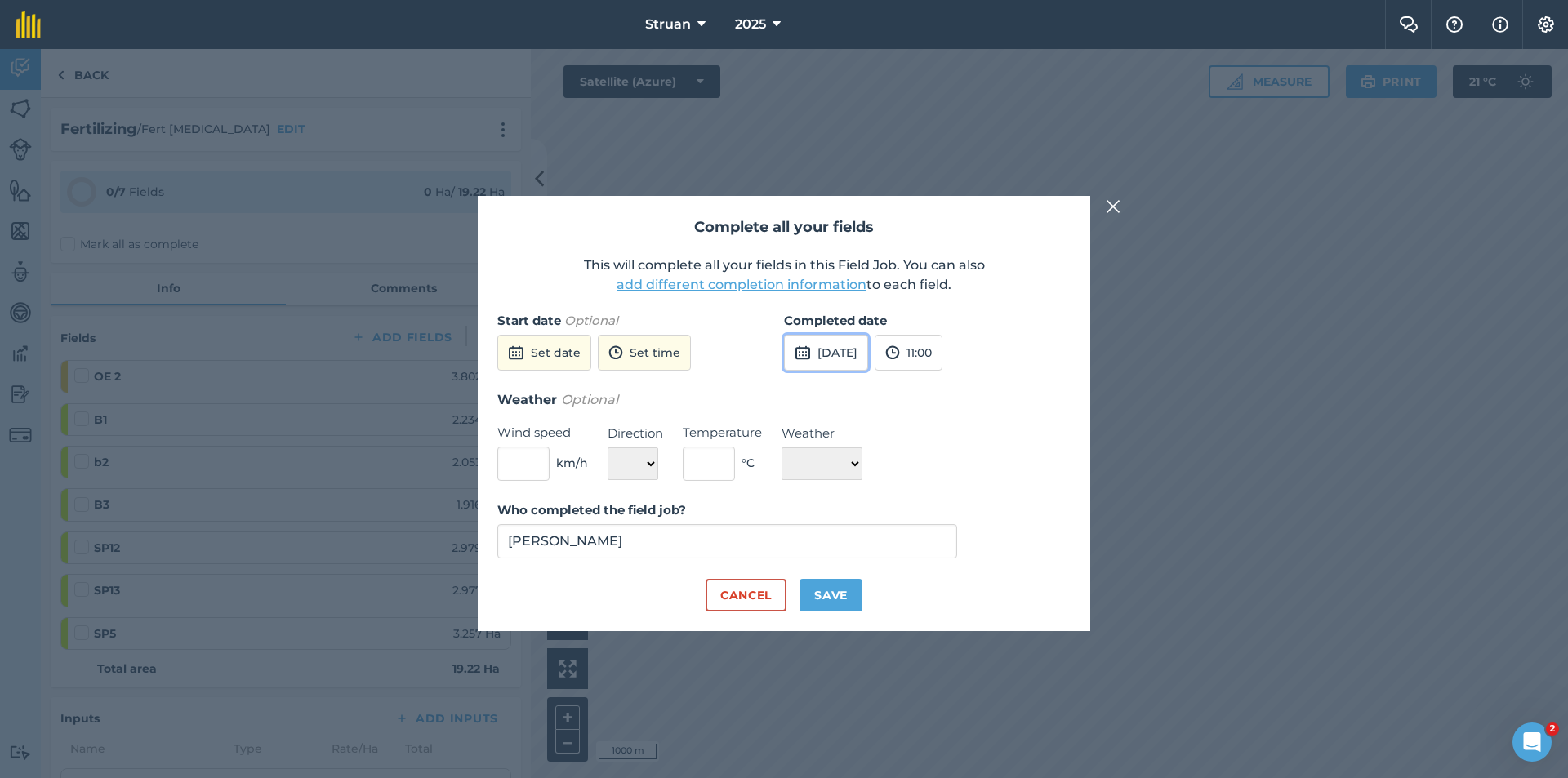
click at [826, 349] on button "[DATE]" at bounding box center [826, 353] width 84 height 36
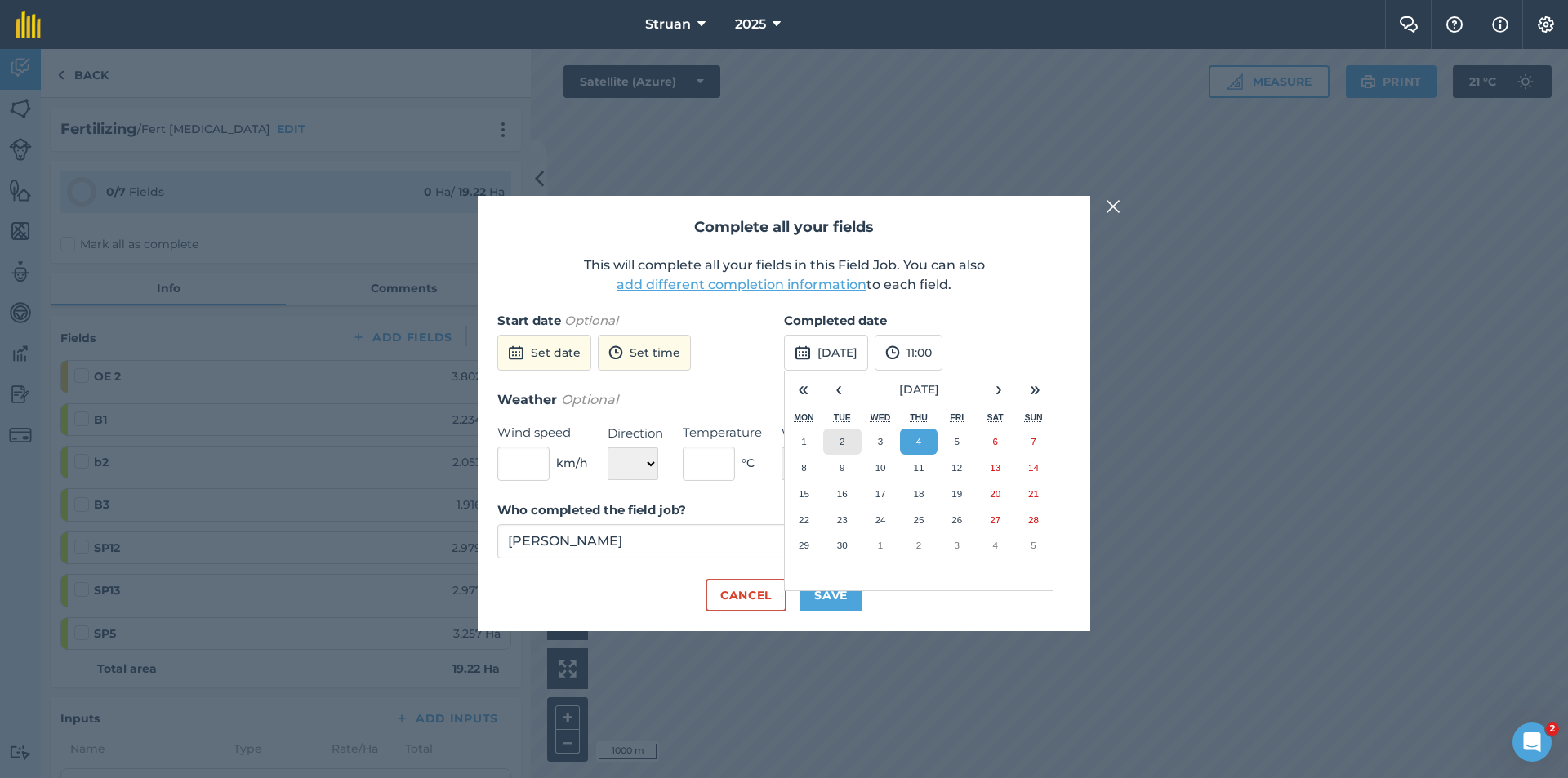
click at [839, 435] on button "2" at bounding box center [842, 442] width 39 height 26
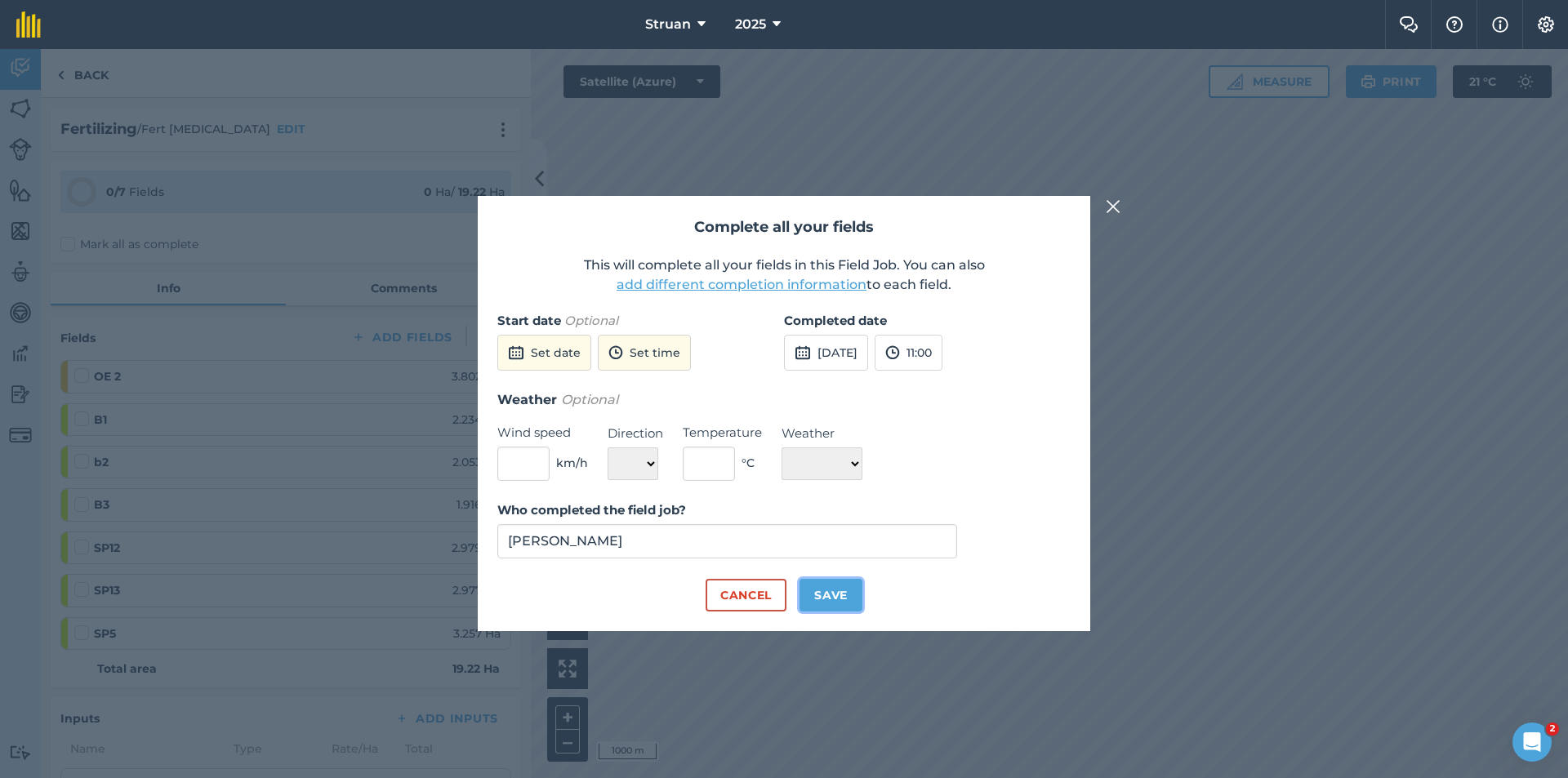
click at [829, 593] on button "Save" at bounding box center [831, 595] width 62 height 33
checkbox input "true"
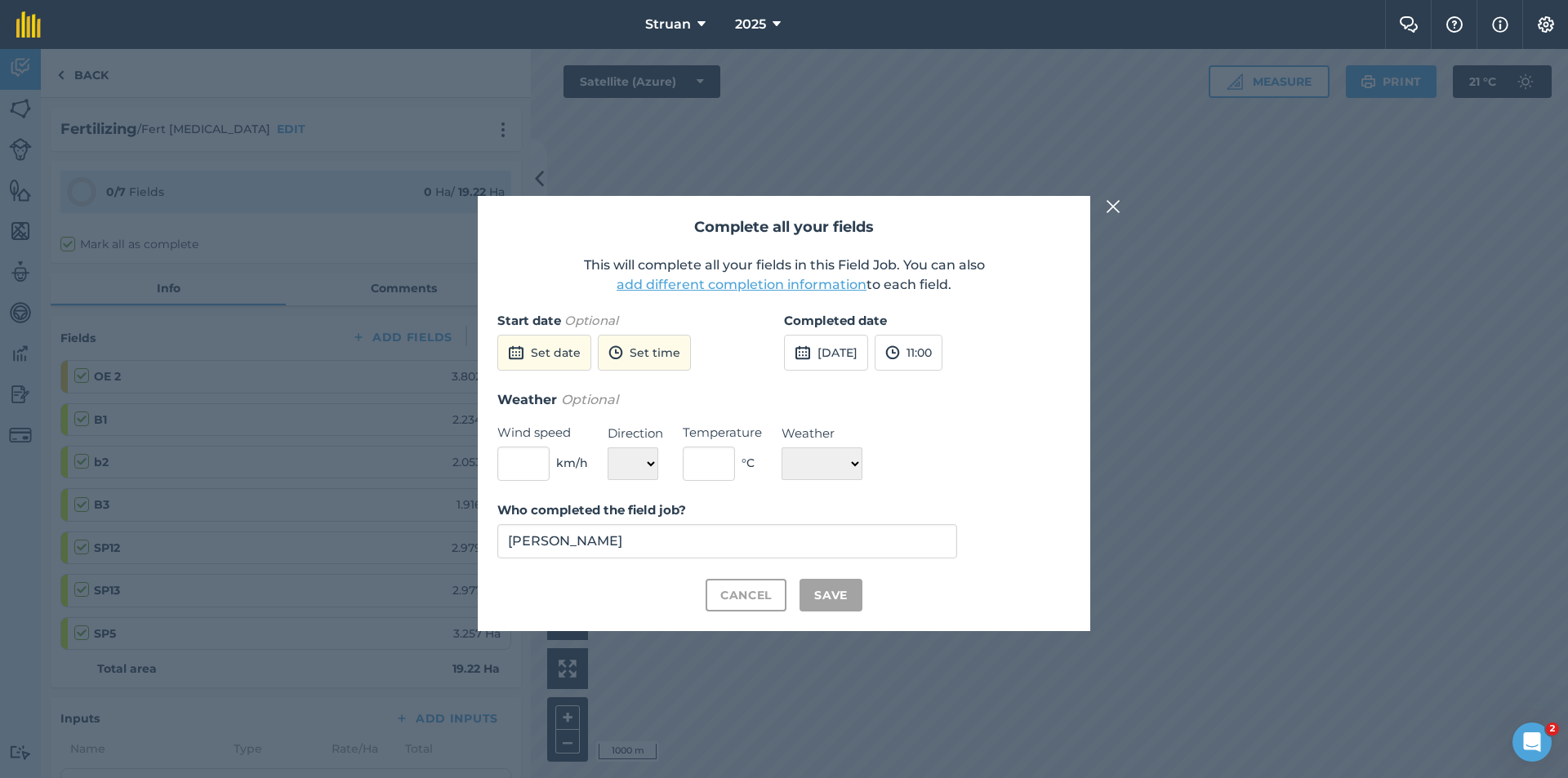
checkbox input "true"
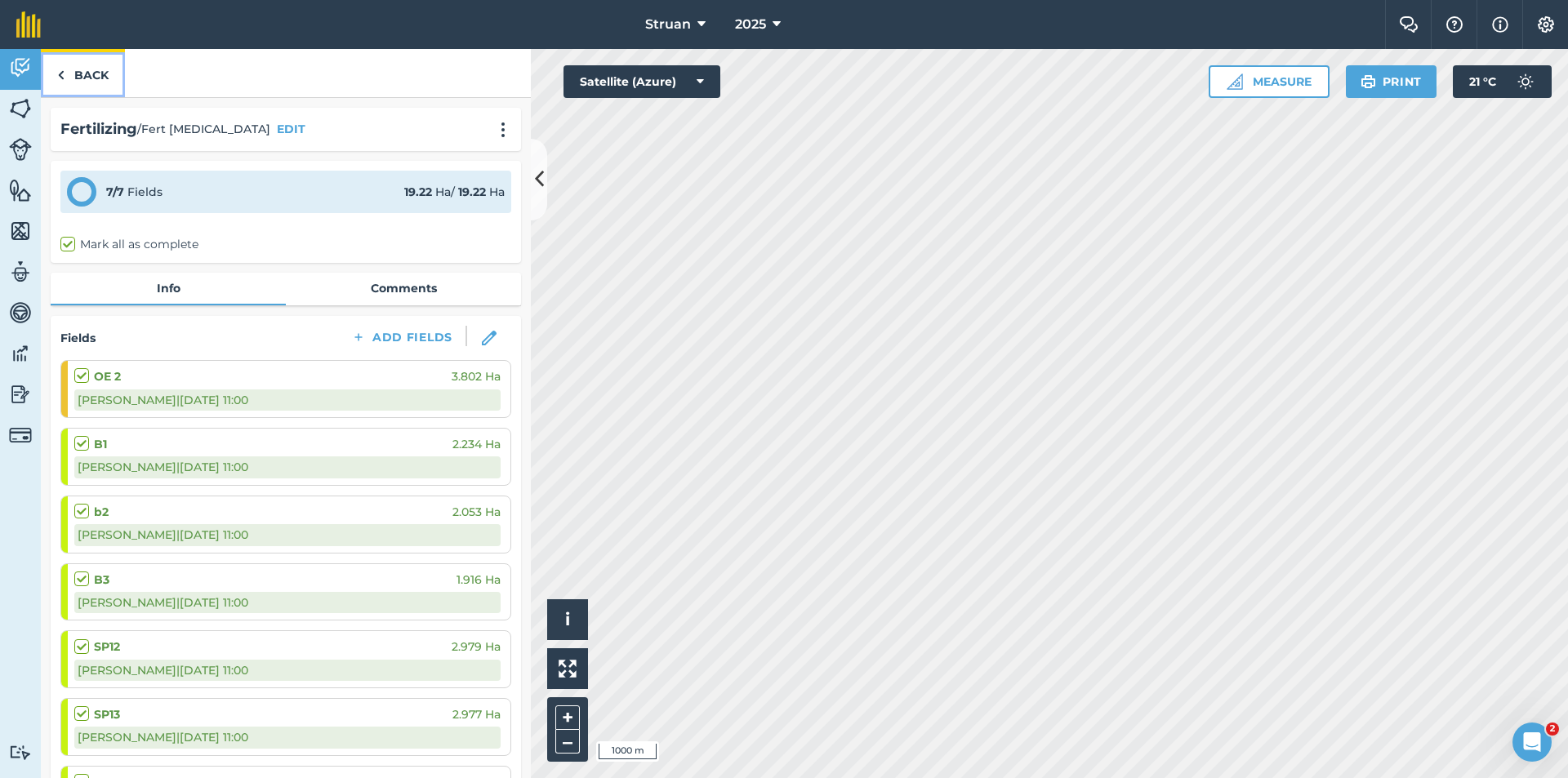
click at [58, 70] on img at bounding box center [60, 75] width 7 height 20
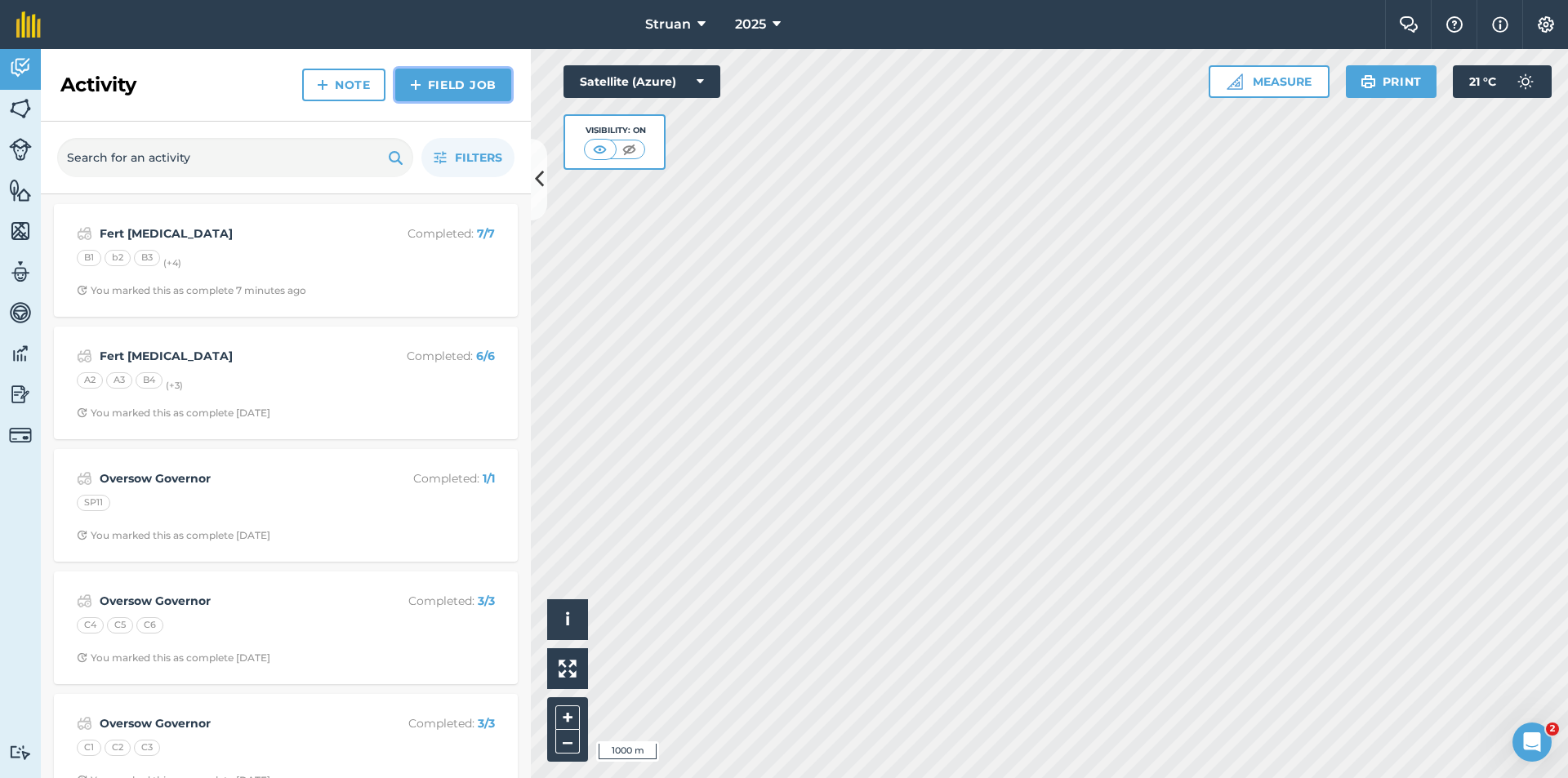
click at [468, 80] on link "Field Job" at bounding box center [453, 84] width 116 height 33
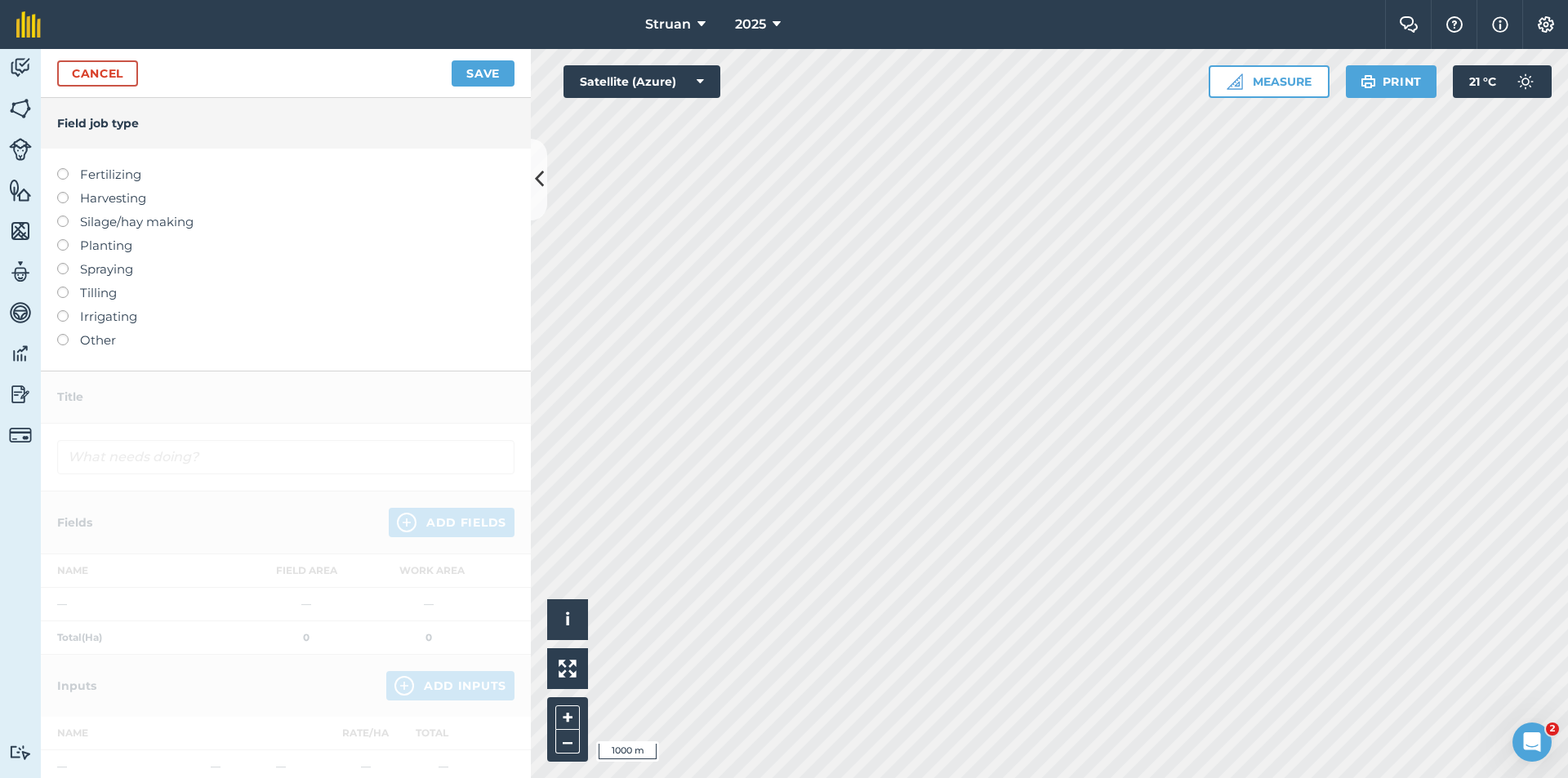
click at [62, 263] on label at bounding box center [68, 263] width 23 height 0
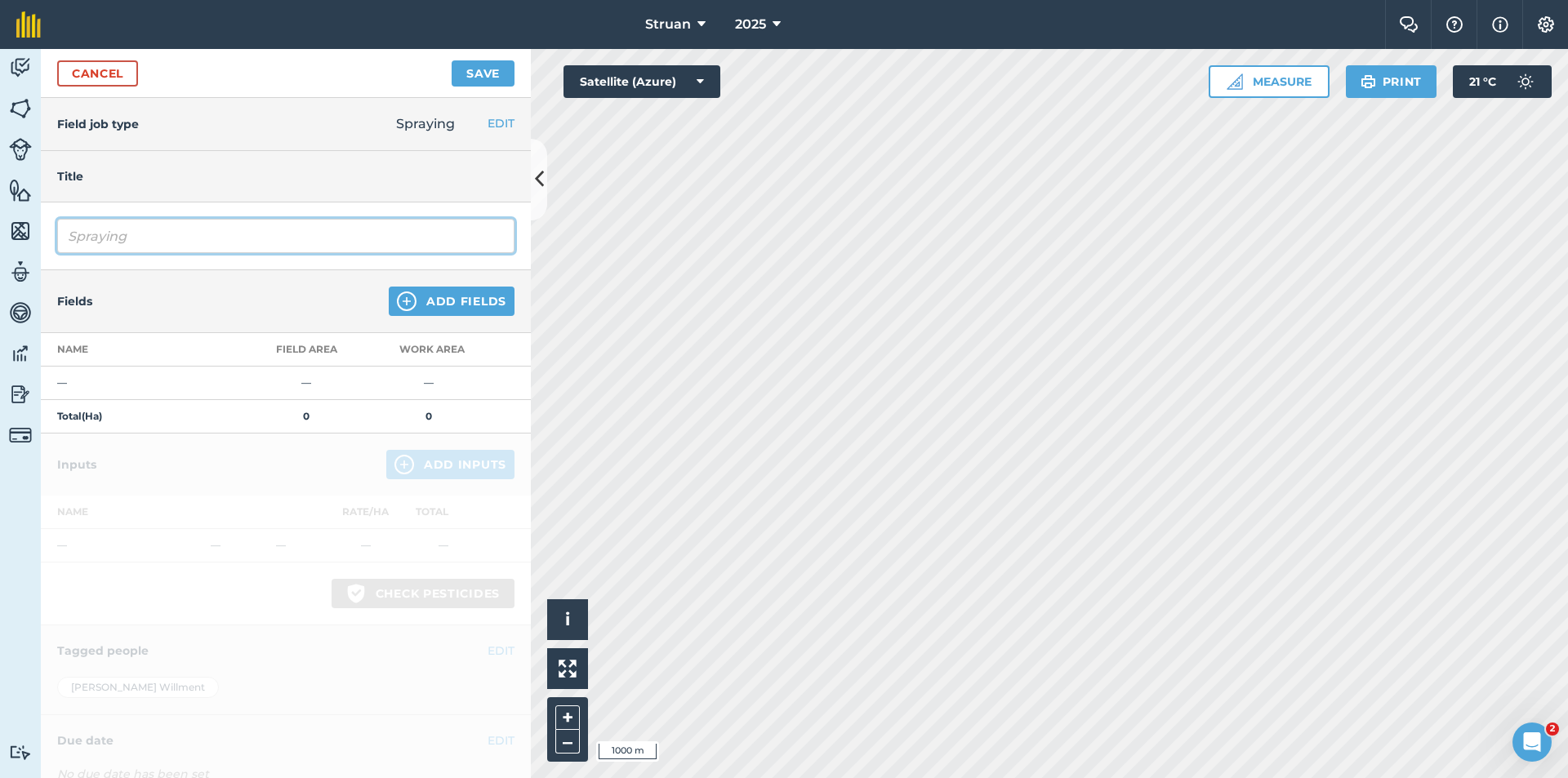
click at [132, 239] on input "Spraying" at bounding box center [286, 236] width 458 height 35
type input "Spray 24-D"
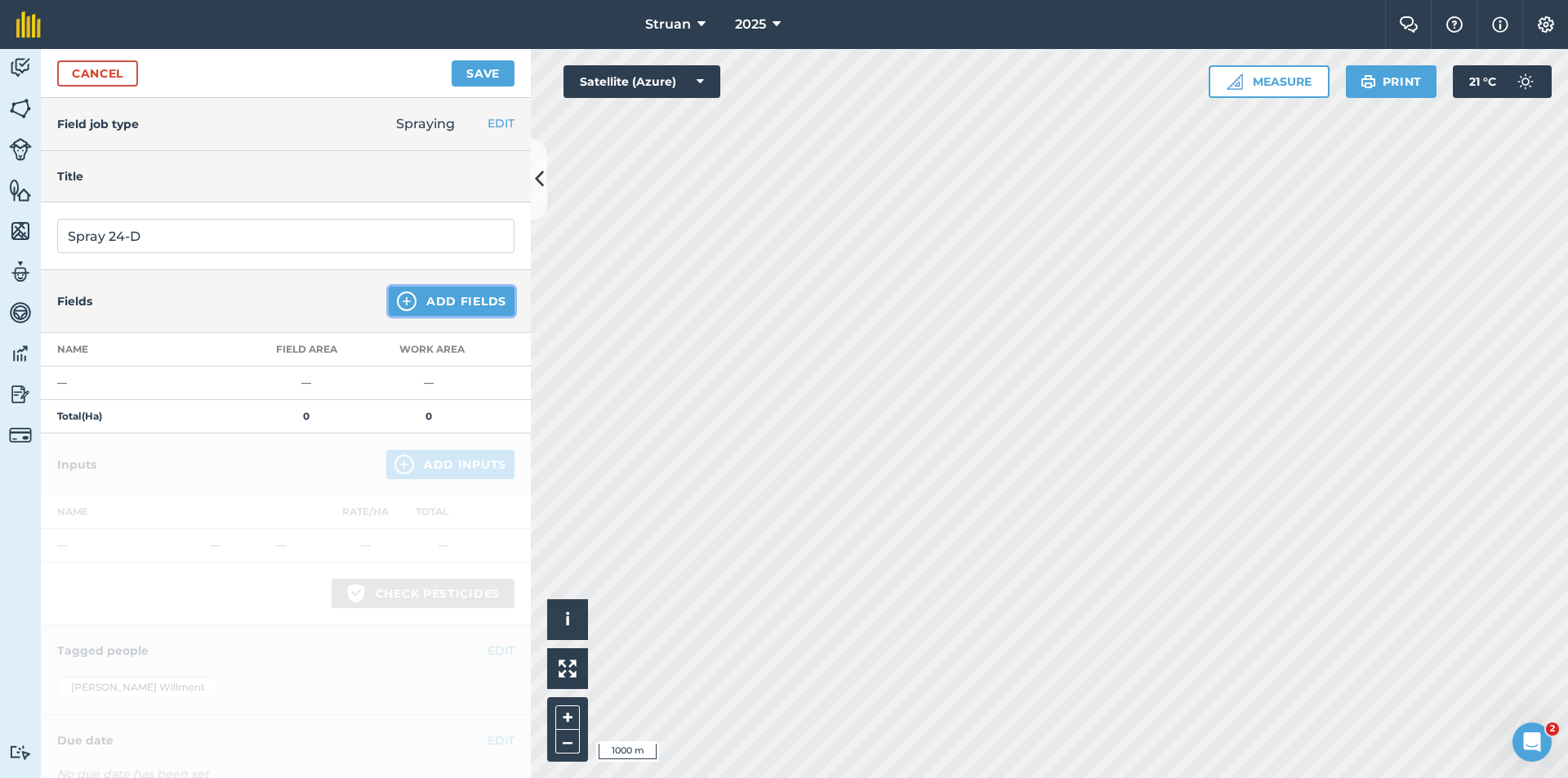
click at [415, 296] on button "Add Fields" at bounding box center [451, 301] width 126 height 30
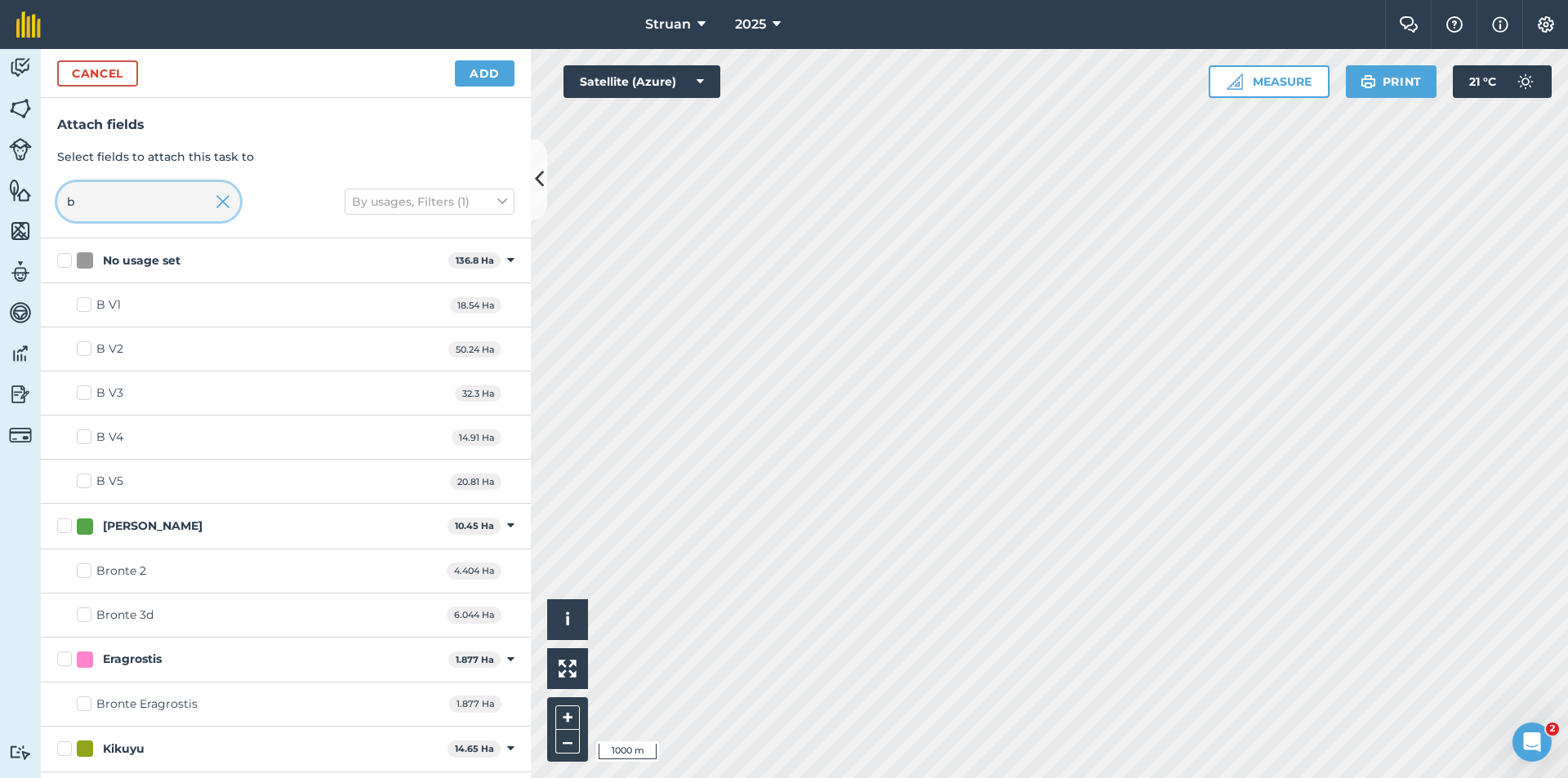
click at [94, 196] on input "b" at bounding box center [149, 202] width 183 height 40
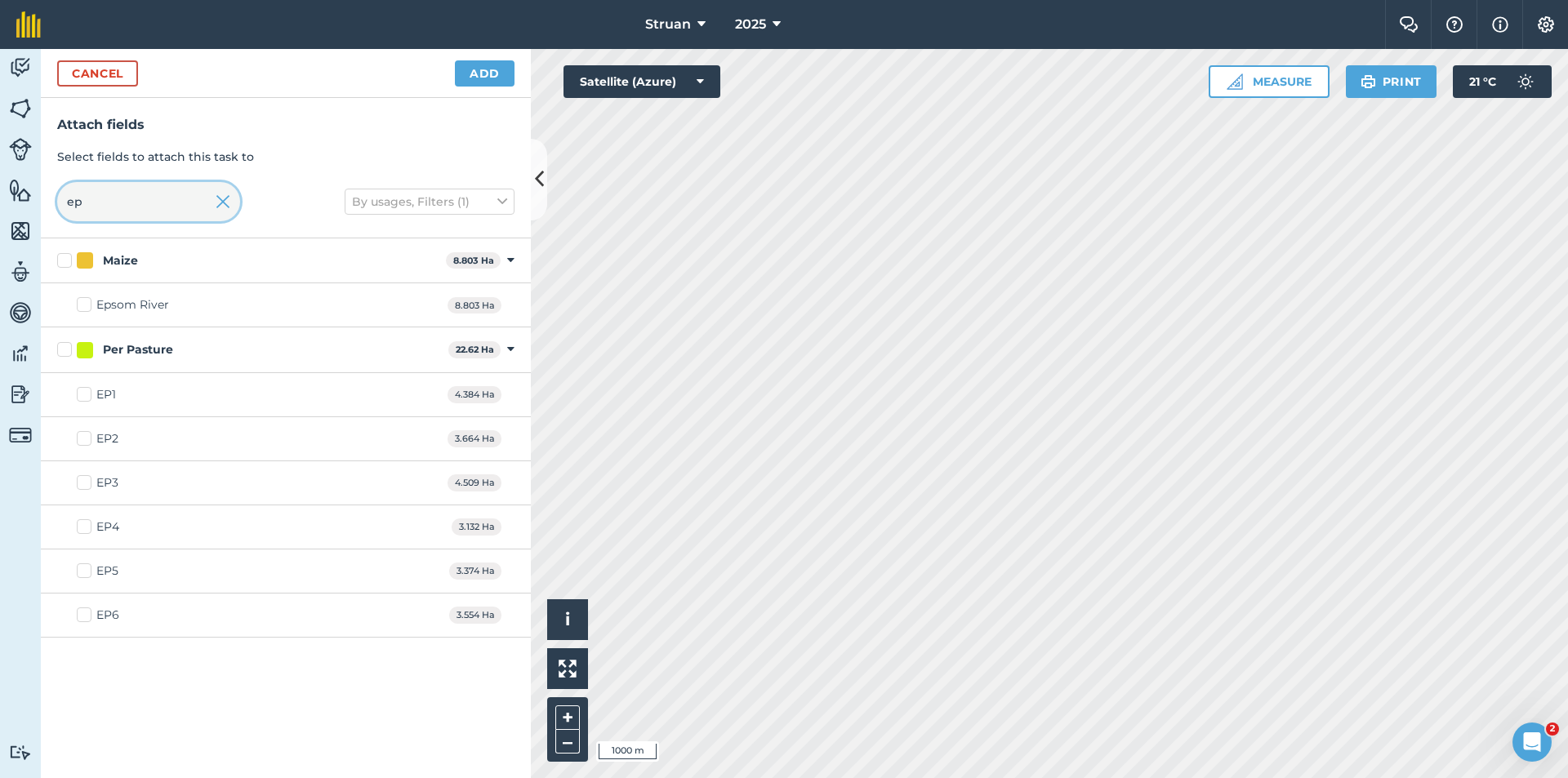
type input "ep"
click at [79, 618] on label "EP6" at bounding box center [97, 614] width 43 height 17
click at [79, 617] on input "EP6" at bounding box center [81, 611] width 11 height 11
checkbox input "true"
click at [481, 73] on button "Add" at bounding box center [485, 73] width 59 height 26
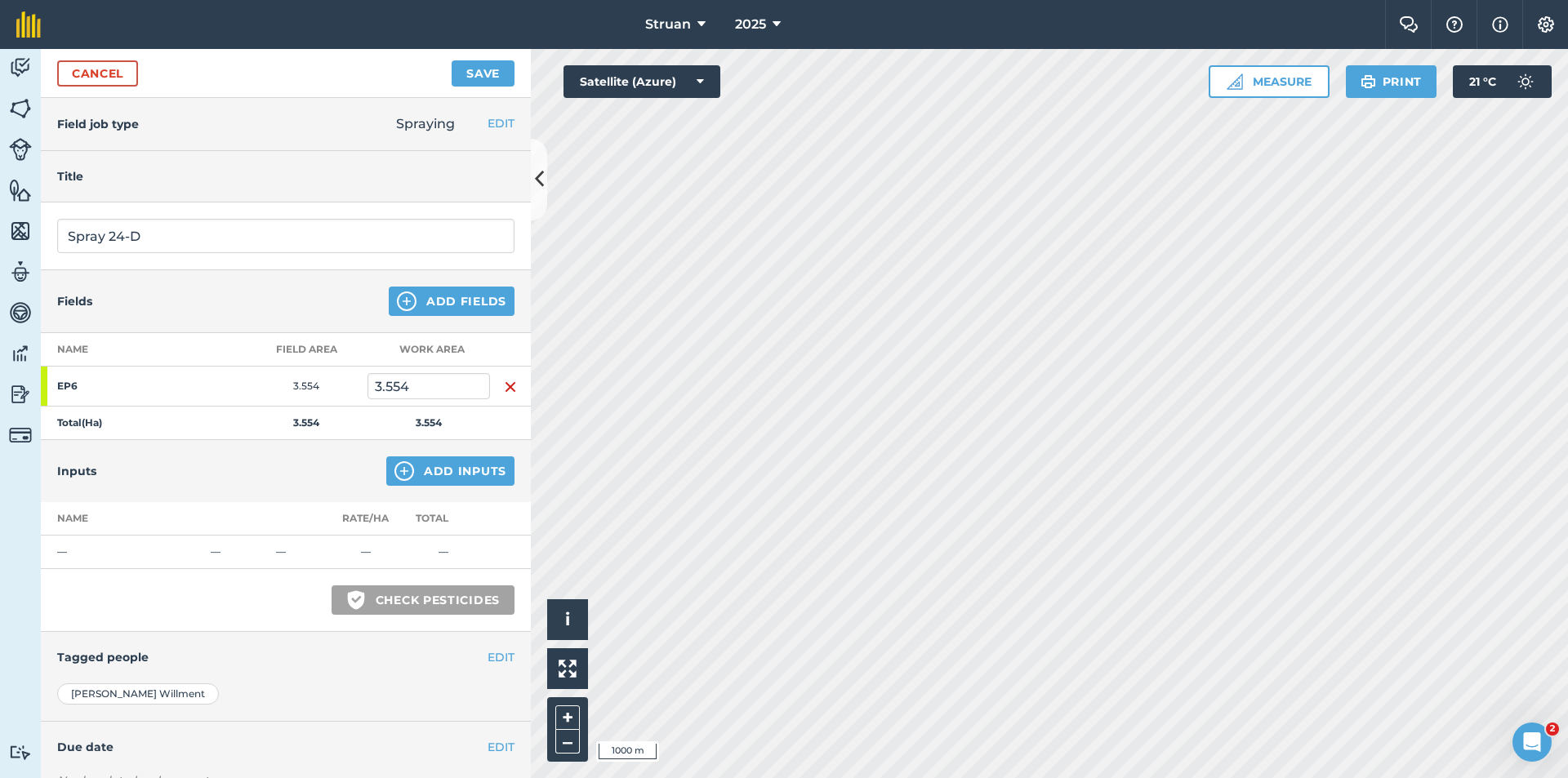
scroll to position [81, 0]
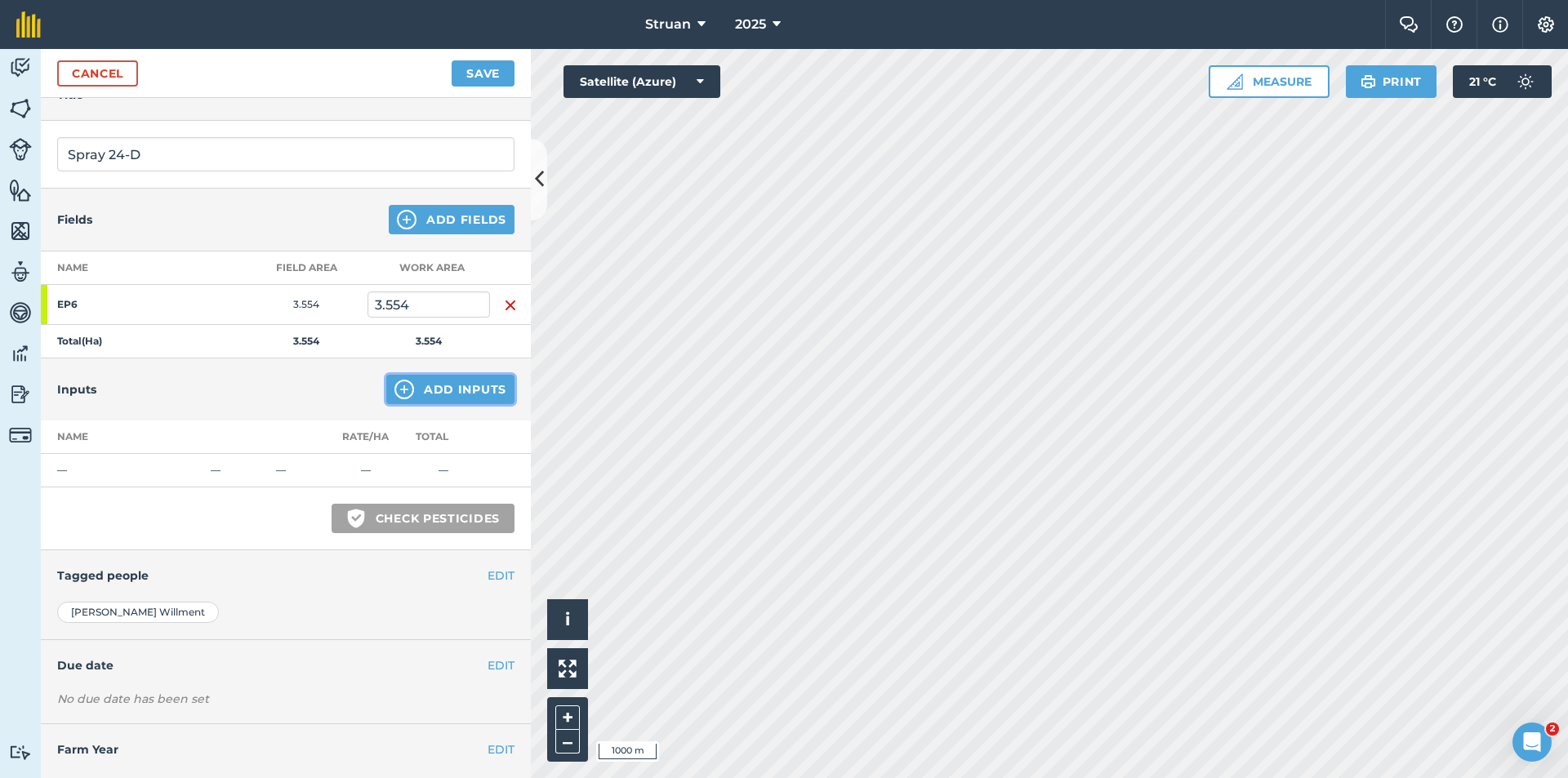
click at [436, 390] on button "Add Inputs" at bounding box center [450, 389] width 128 height 30
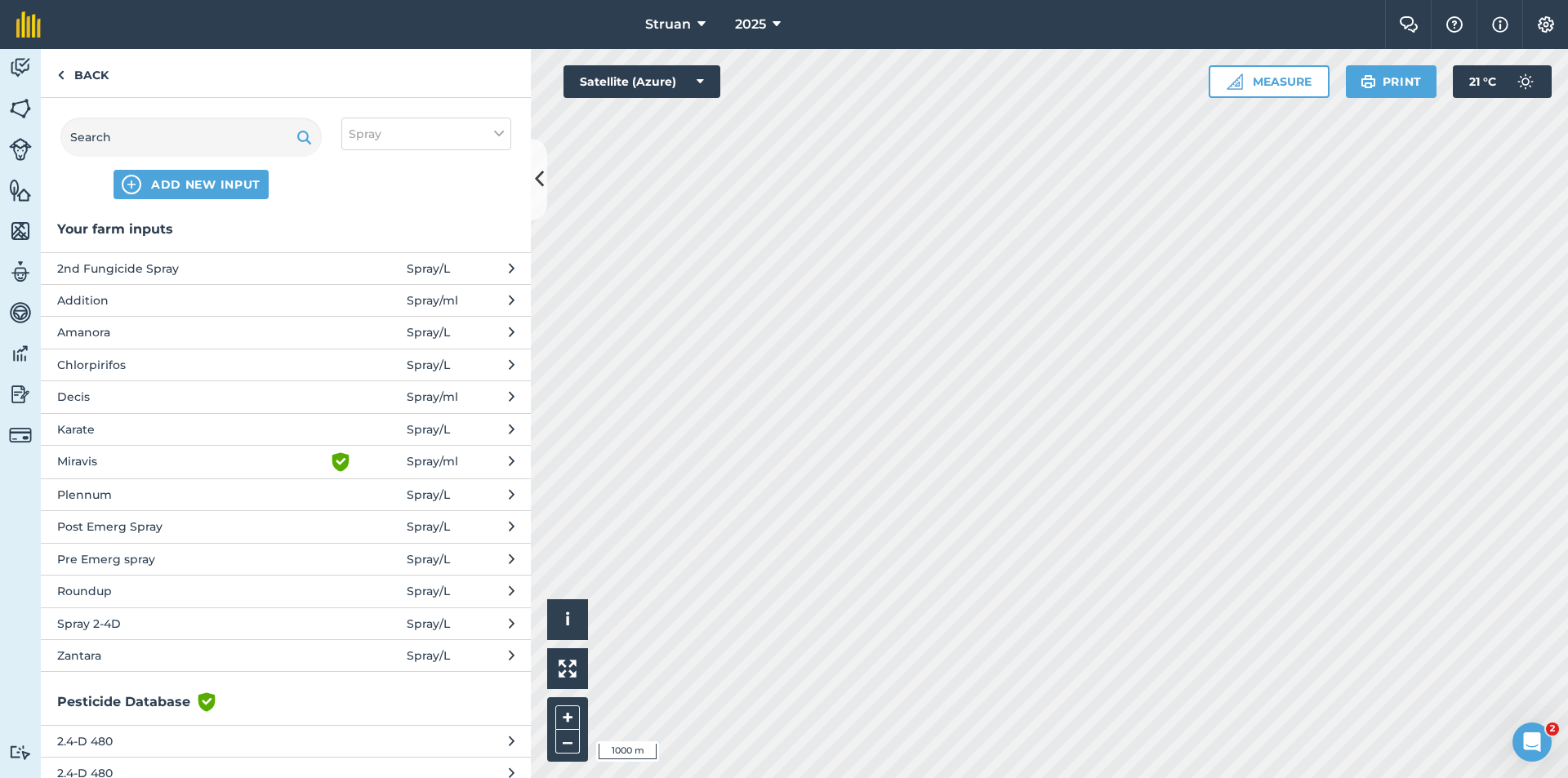
click at [201, 620] on span "Spray 2-4D" at bounding box center [191, 624] width 268 height 18
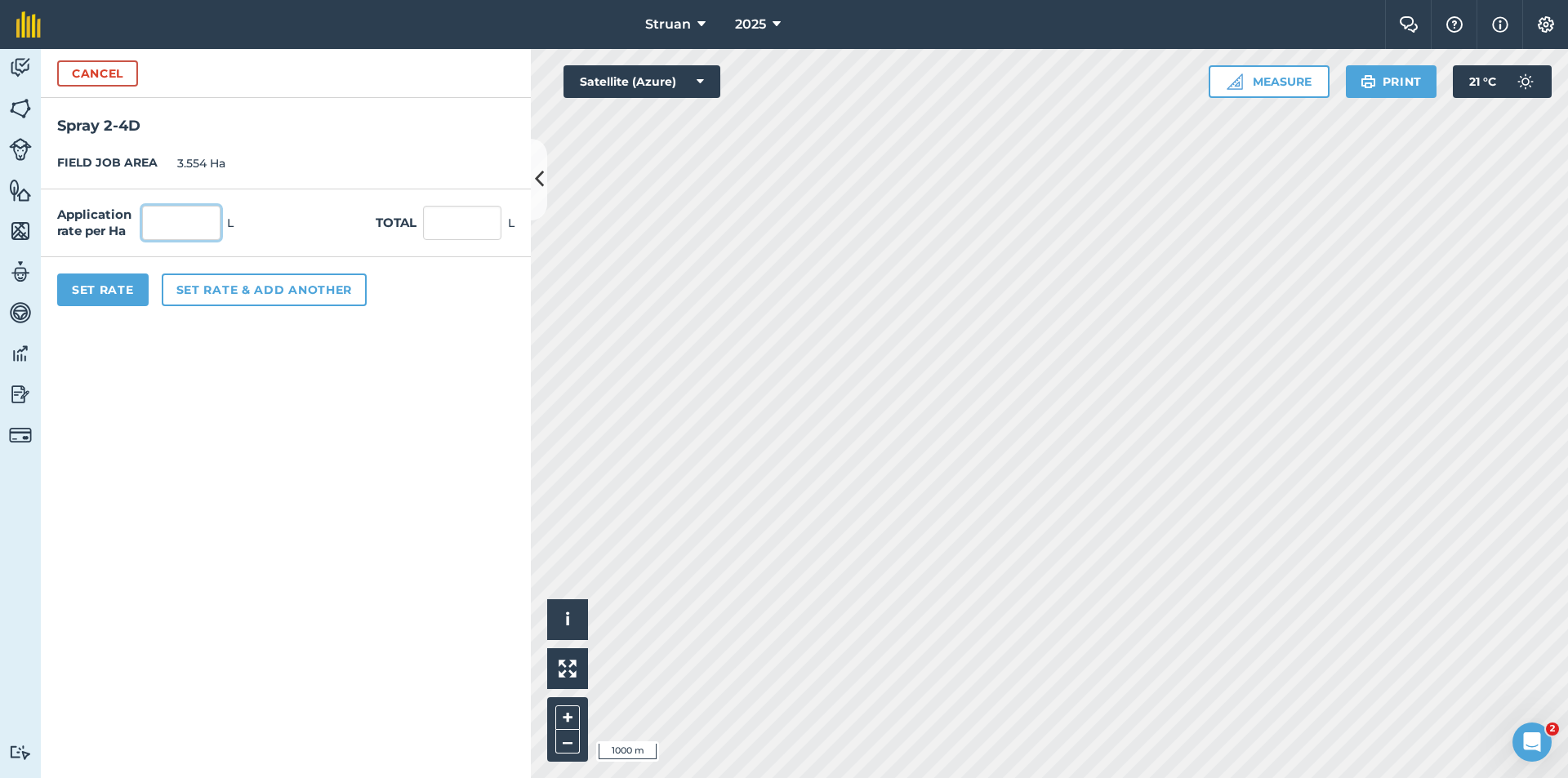
click at [173, 227] on input "text" at bounding box center [180, 223] width 78 height 35
type input "4"
type input "14.216"
click at [118, 288] on button "Set Rate" at bounding box center [103, 289] width 91 height 33
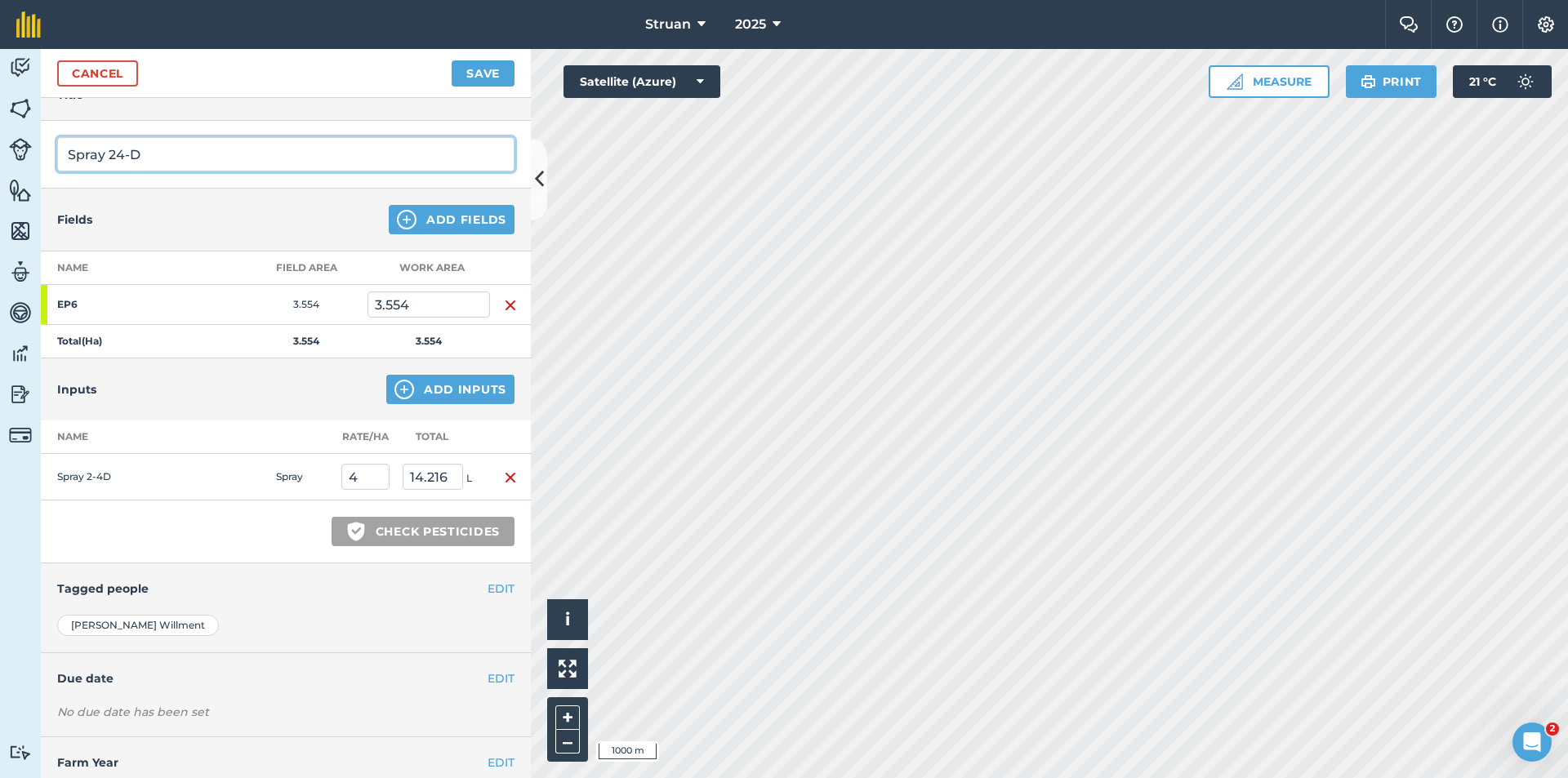
click at [157, 154] on input "Spray 24-D" at bounding box center [286, 154] width 458 height 35
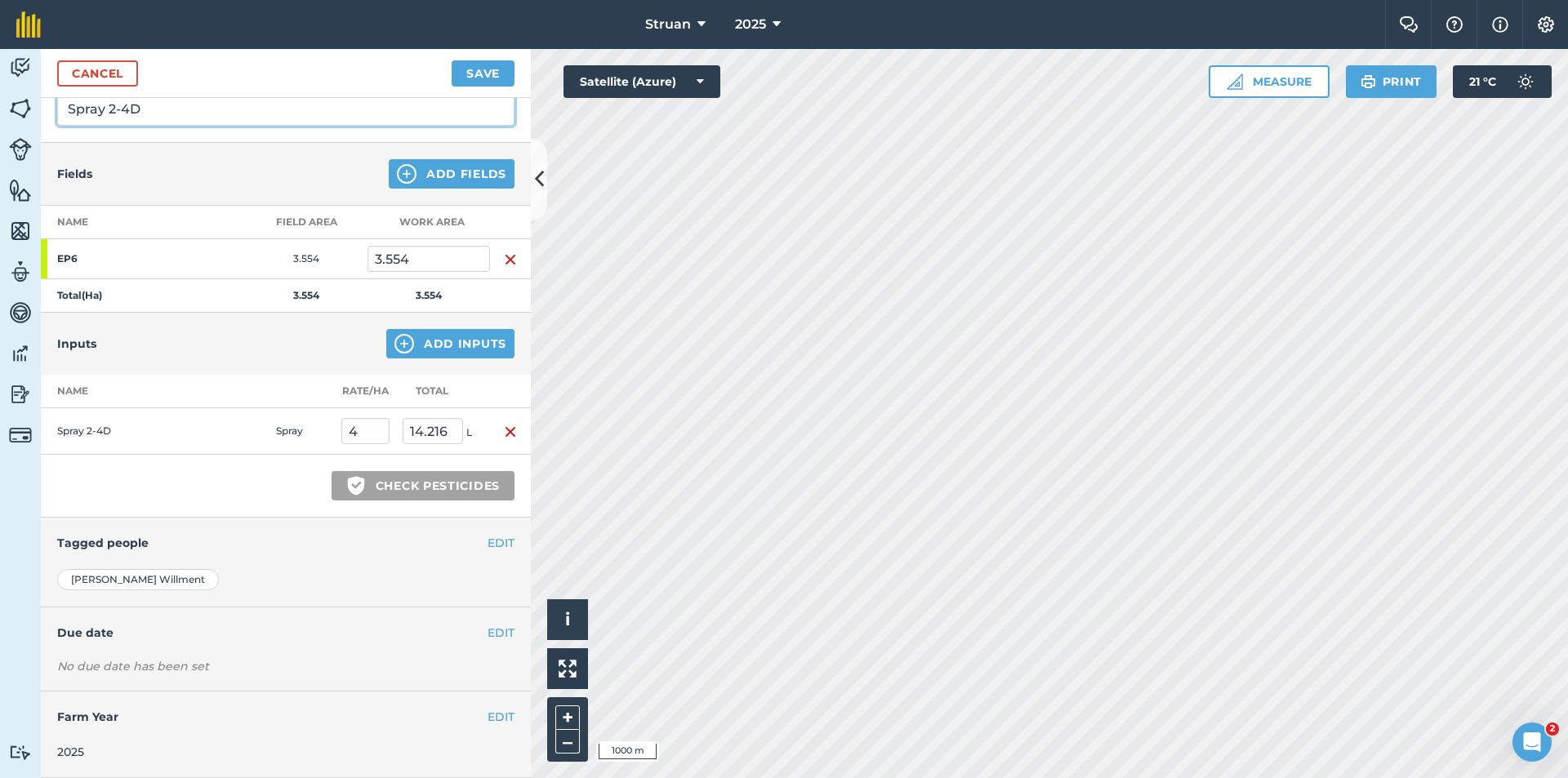
type input "Spray 2-4D"
click at [488, 543] on button "EDIT" at bounding box center [501, 543] width 27 height 18
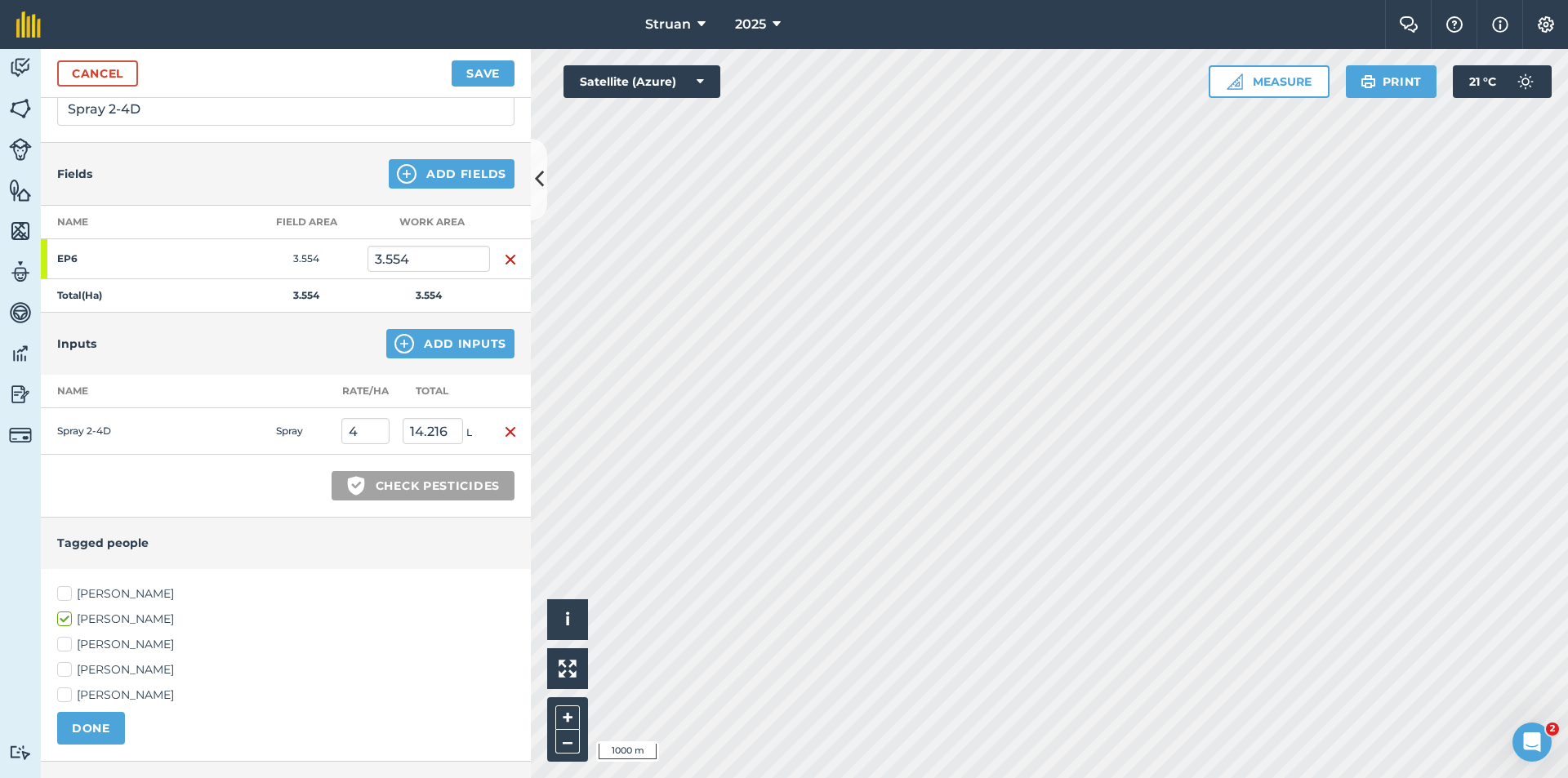
click at [67, 674] on label "[PERSON_NAME]" at bounding box center [286, 670] width 458 height 17
click at [67, 672] on input "[PERSON_NAME]" at bounding box center [62, 667] width 11 height 11
checkbox input "true"
click at [63, 697] on label "[PERSON_NAME]" at bounding box center [286, 695] width 458 height 17
click at [63, 697] on input "[PERSON_NAME]" at bounding box center [62, 692] width 11 height 11
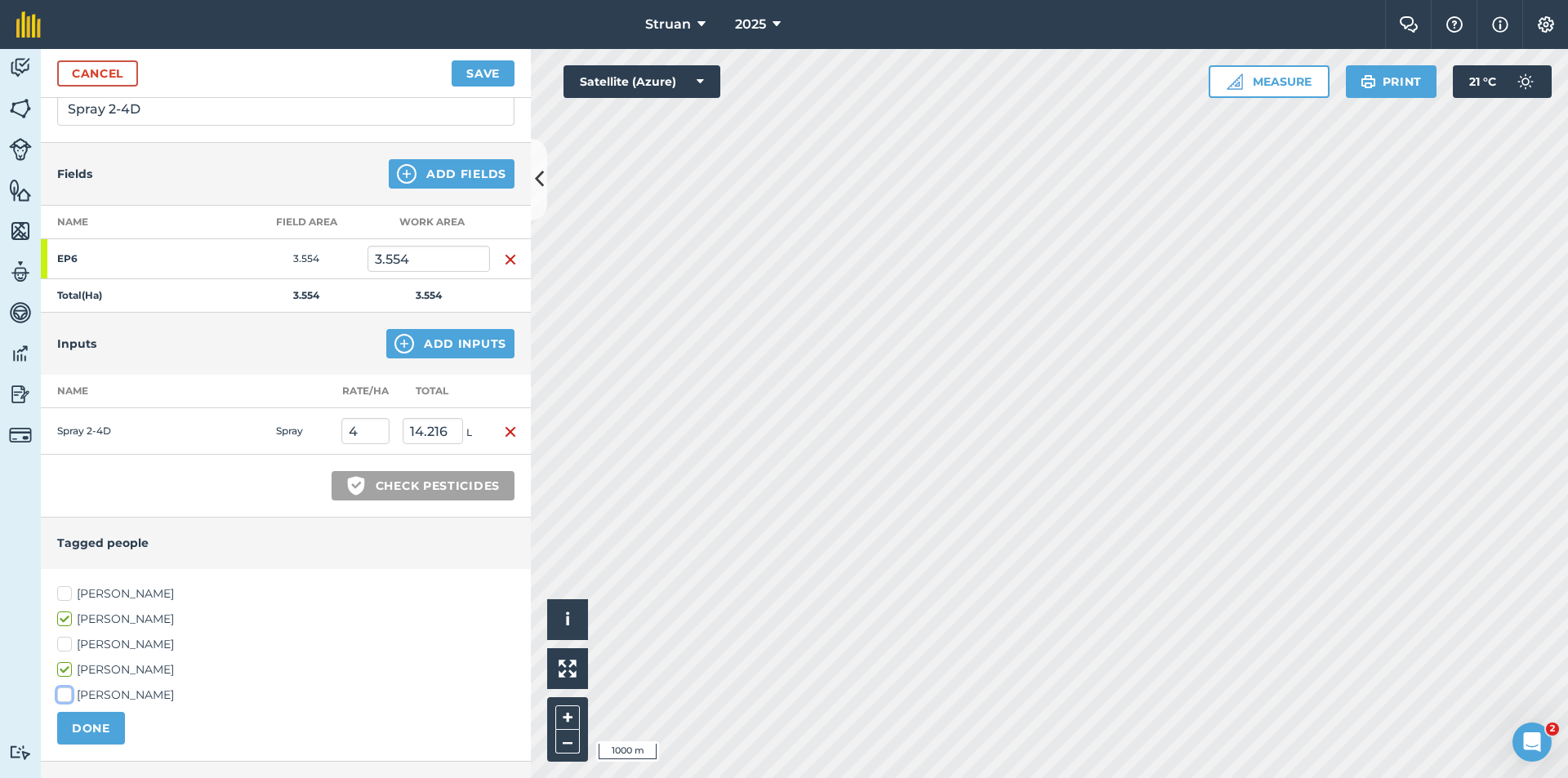
checkbox input "true"
click at [81, 732] on button "DONE" at bounding box center [91, 728] width 67 height 33
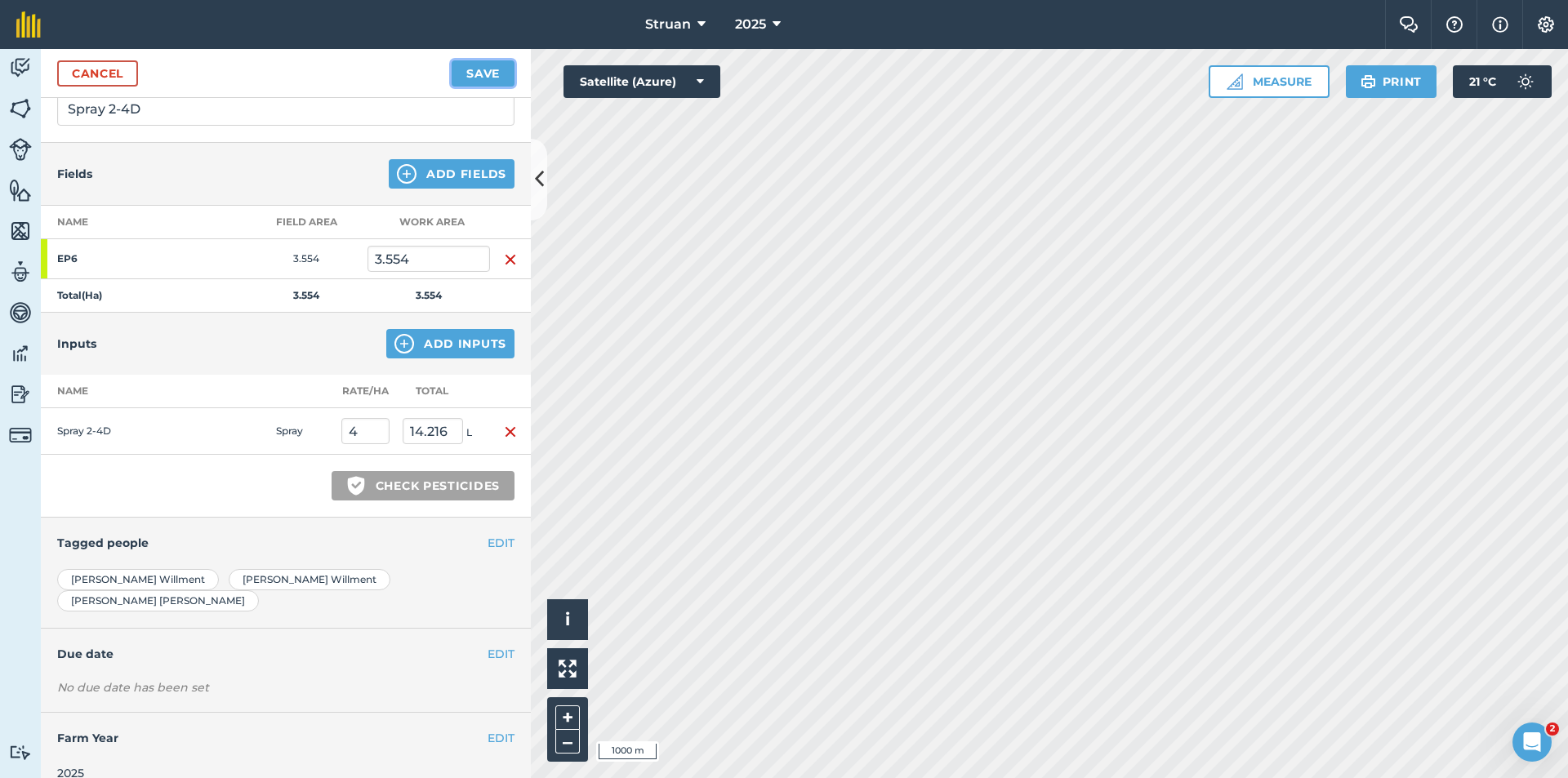
click at [486, 66] on button "Save" at bounding box center [483, 73] width 62 height 26
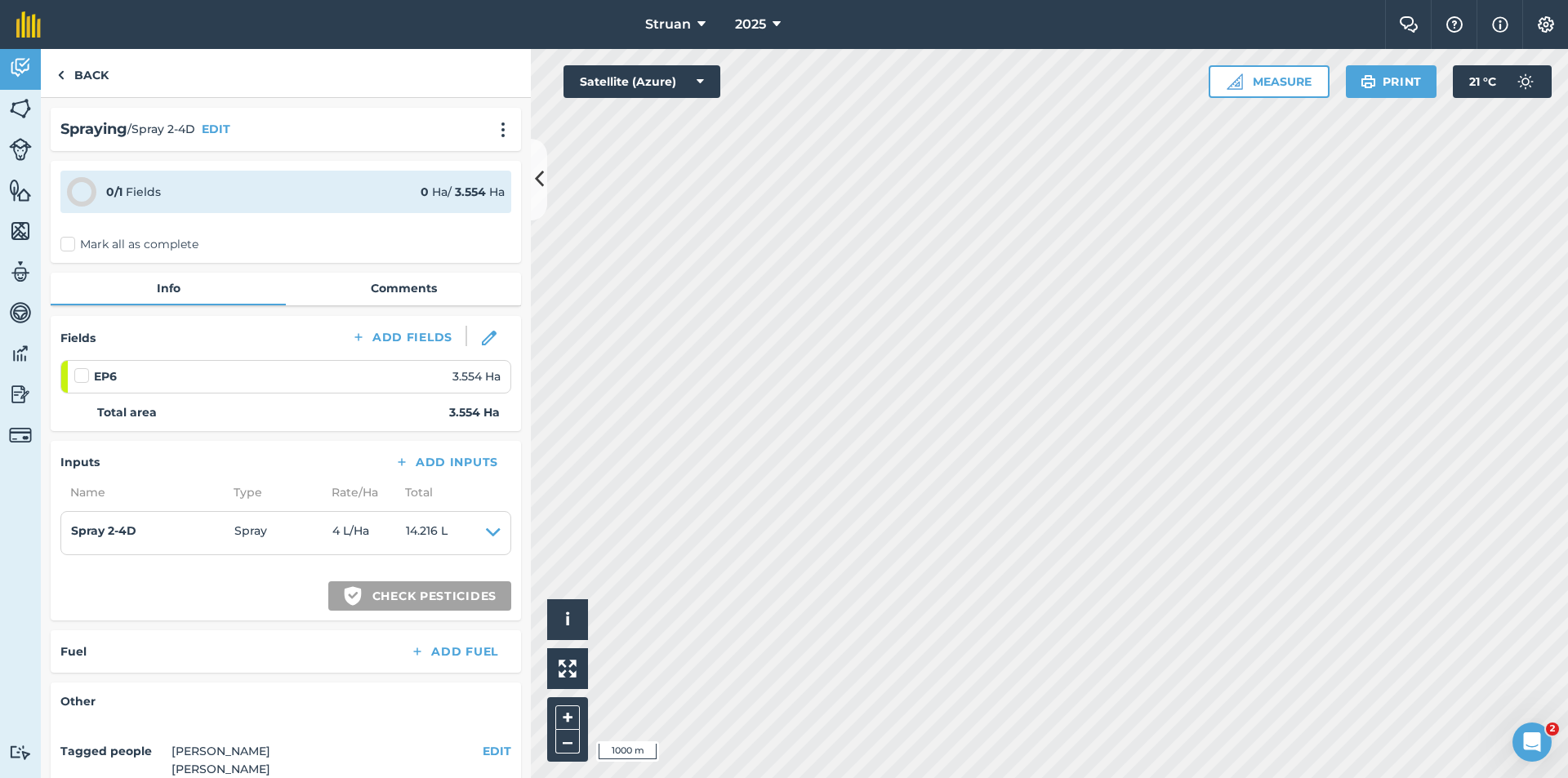
click at [66, 244] on label "Mark all as complete" at bounding box center [129, 244] width 138 height 17
click at [66, 244] on input "Mark all as complete" at bounding box center [65, 241] width 11 height 11
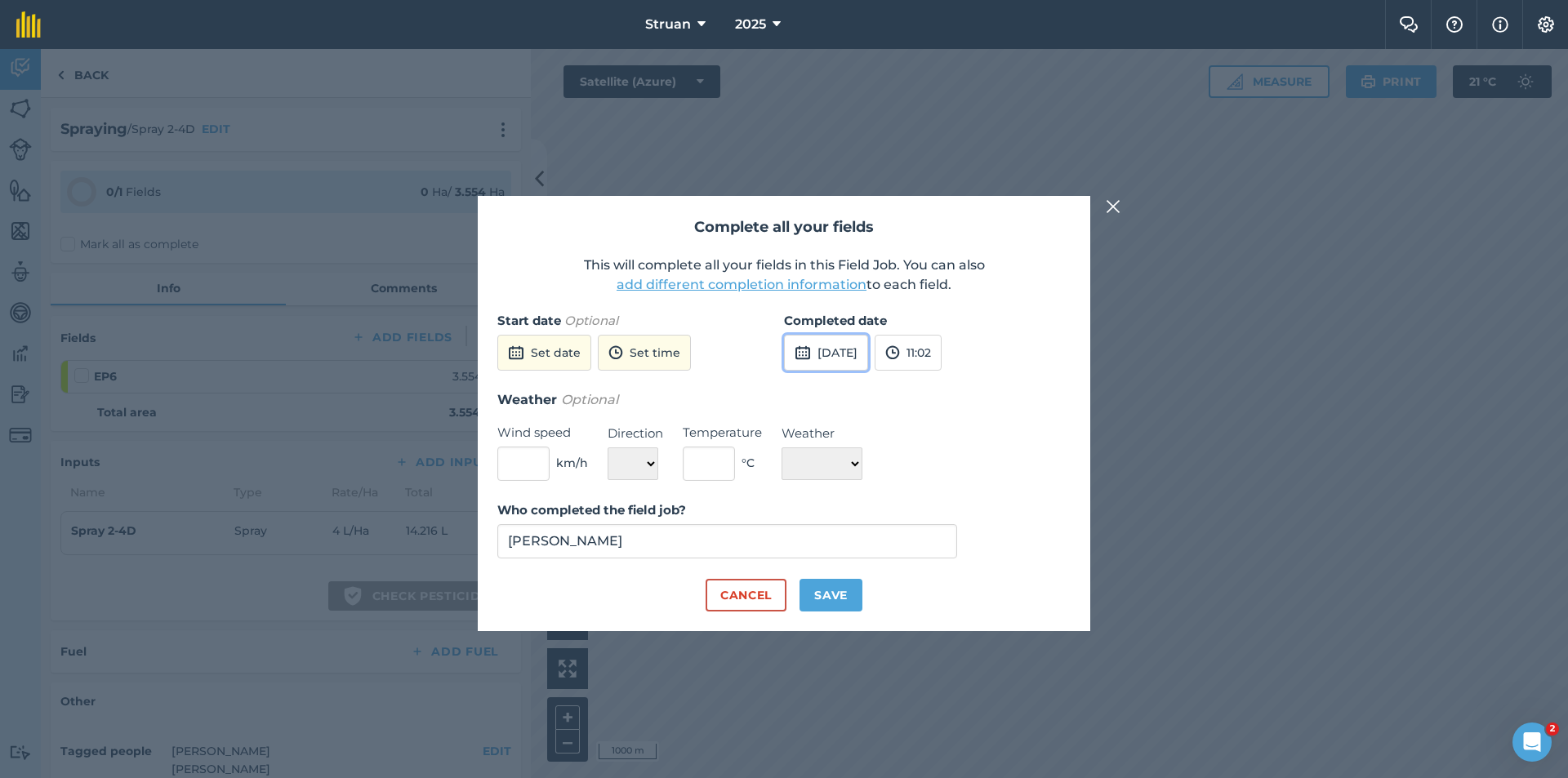
click at [868, 346] on button "[DATE]" at bounding box center [826, 353] width 84 height 36
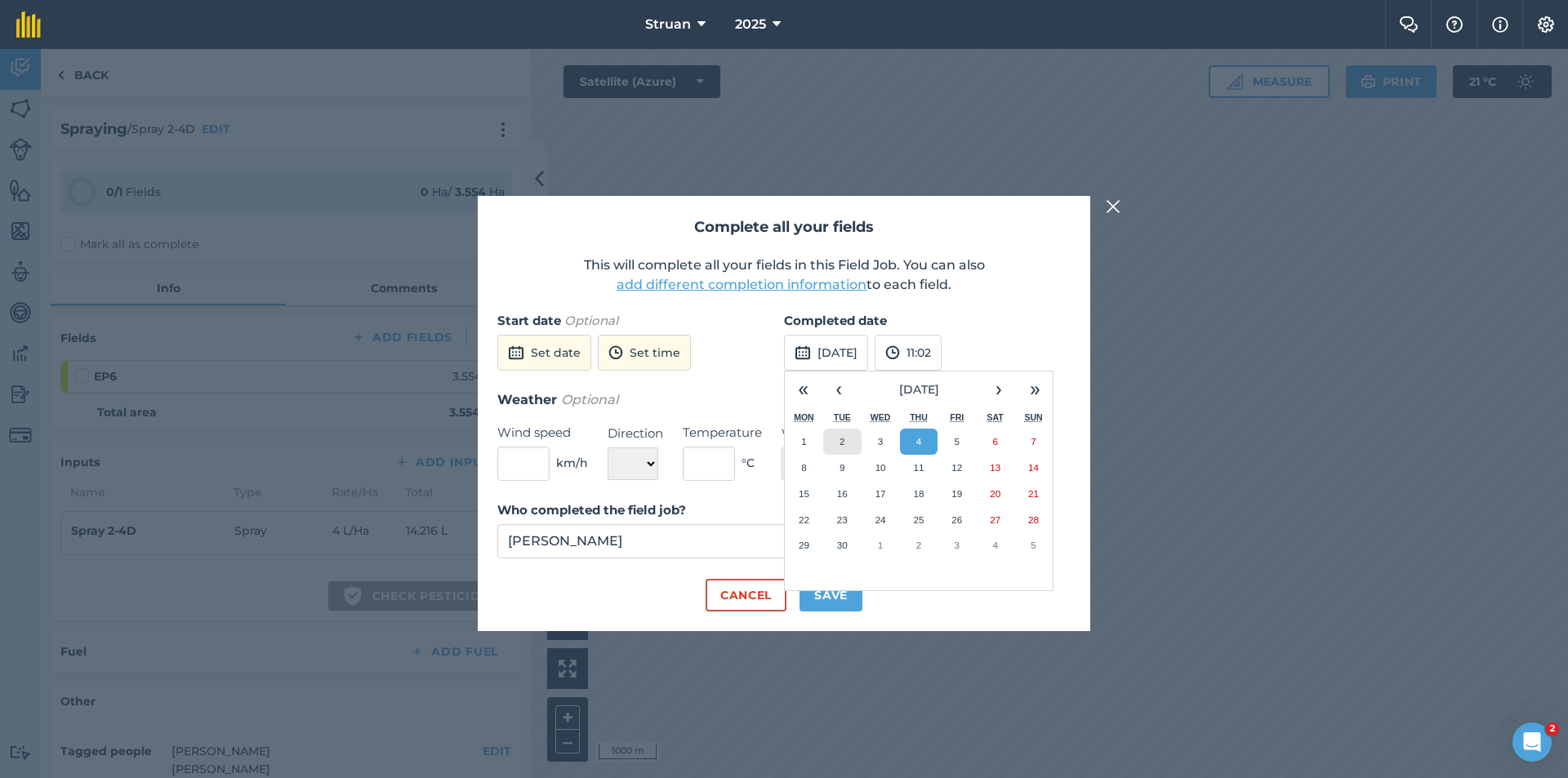
click at [841, 443] on abbr "2" at bounding box center [841, 441] width 5 height 11
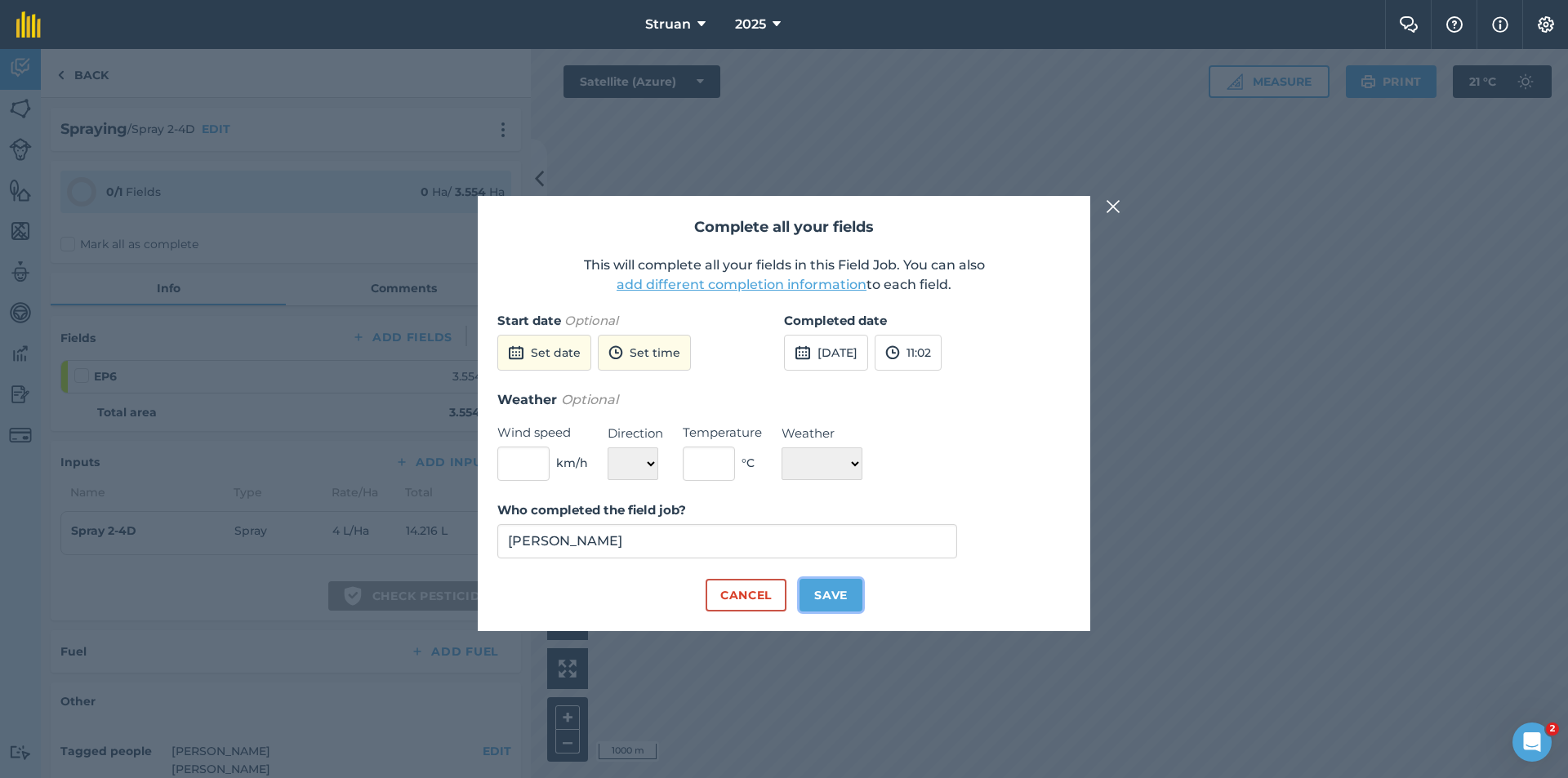
click at [826, 596] on button "Save" at bounding box center [831, 595] width 62 height 33
checkbox input "true"
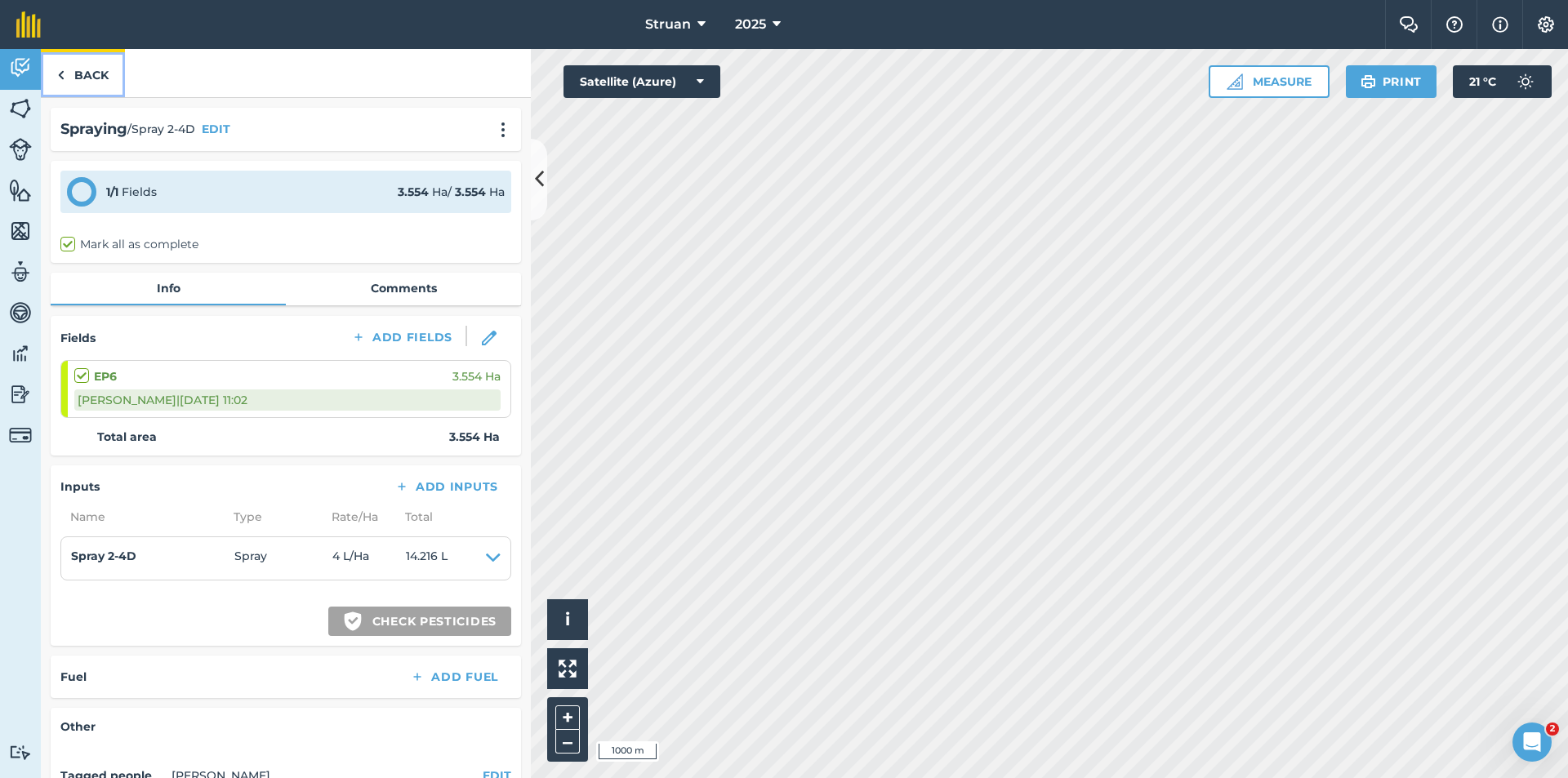
click at [55, 73] on link "Back" at bounding box center [82, 72] width 84 height 49
